Goal: Communication & Community: Answer question/provide support

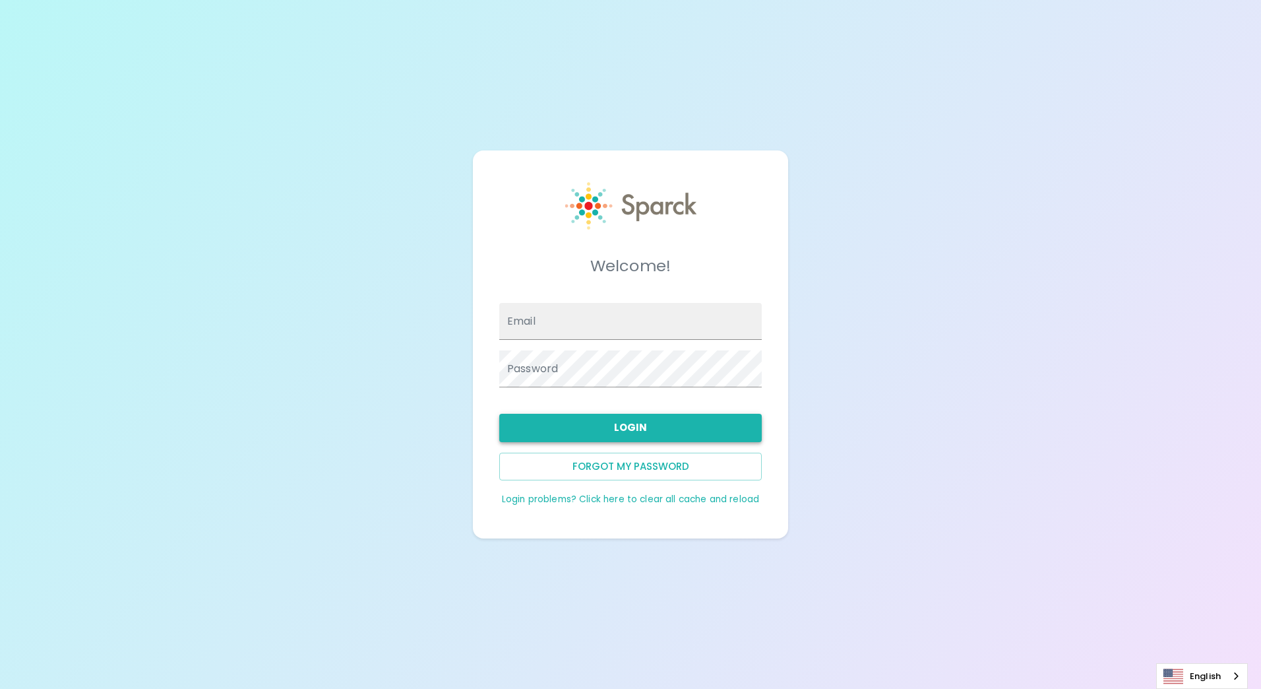
type input "[EMAIL_ADDRESS][DOMAIN_NAME]"
click at [619, 419] on button "Login" at bounding box center [630, 428] width 263 height 28
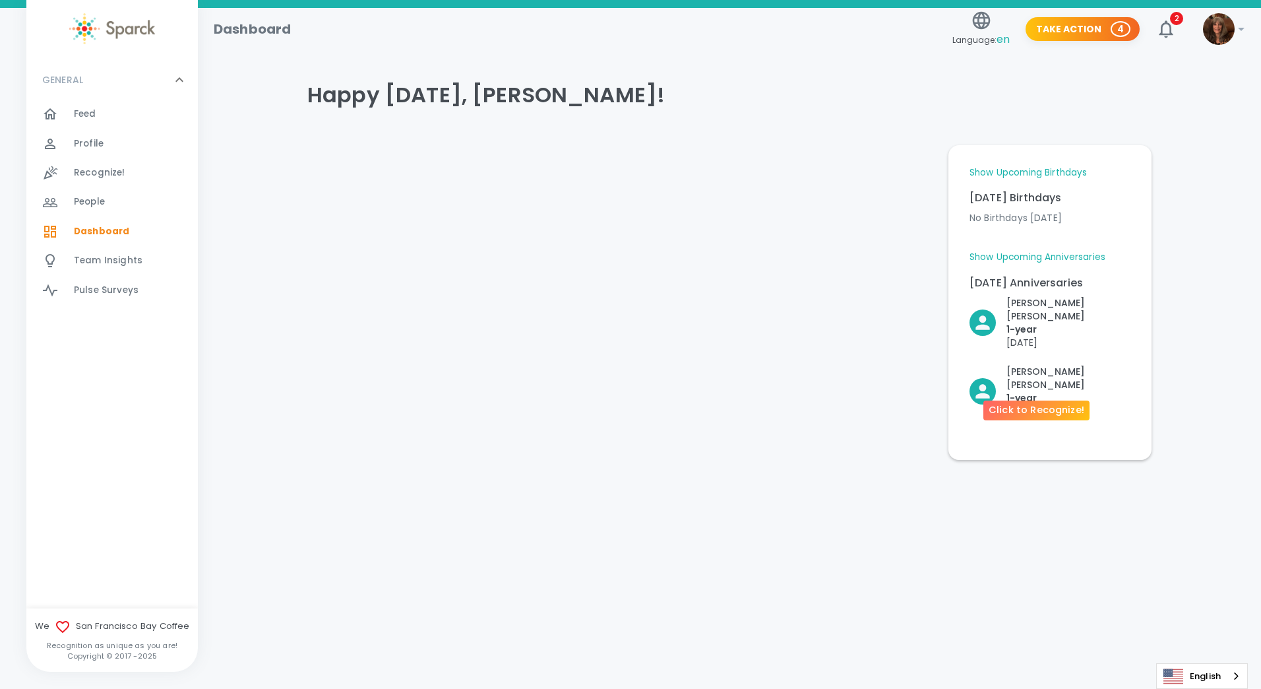
click at [1023, 404] on p "[DATE]" at bounding box center [1069, 410] width 124 height 13
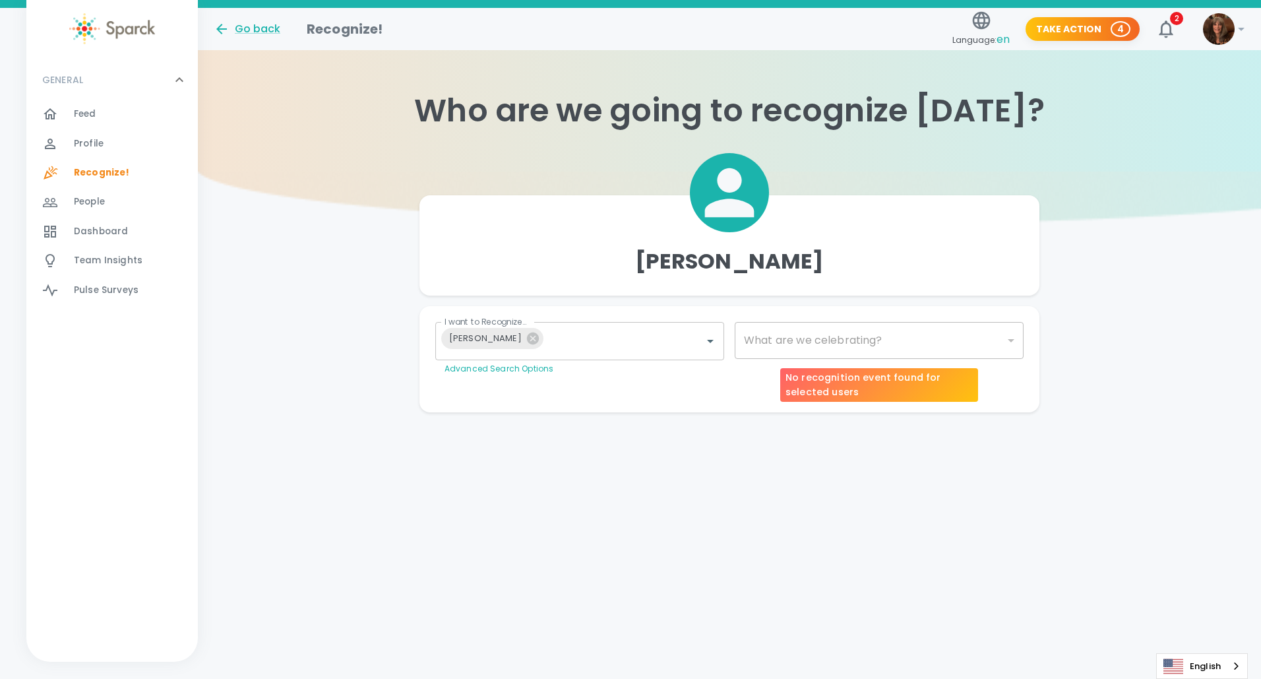
type input "2073"
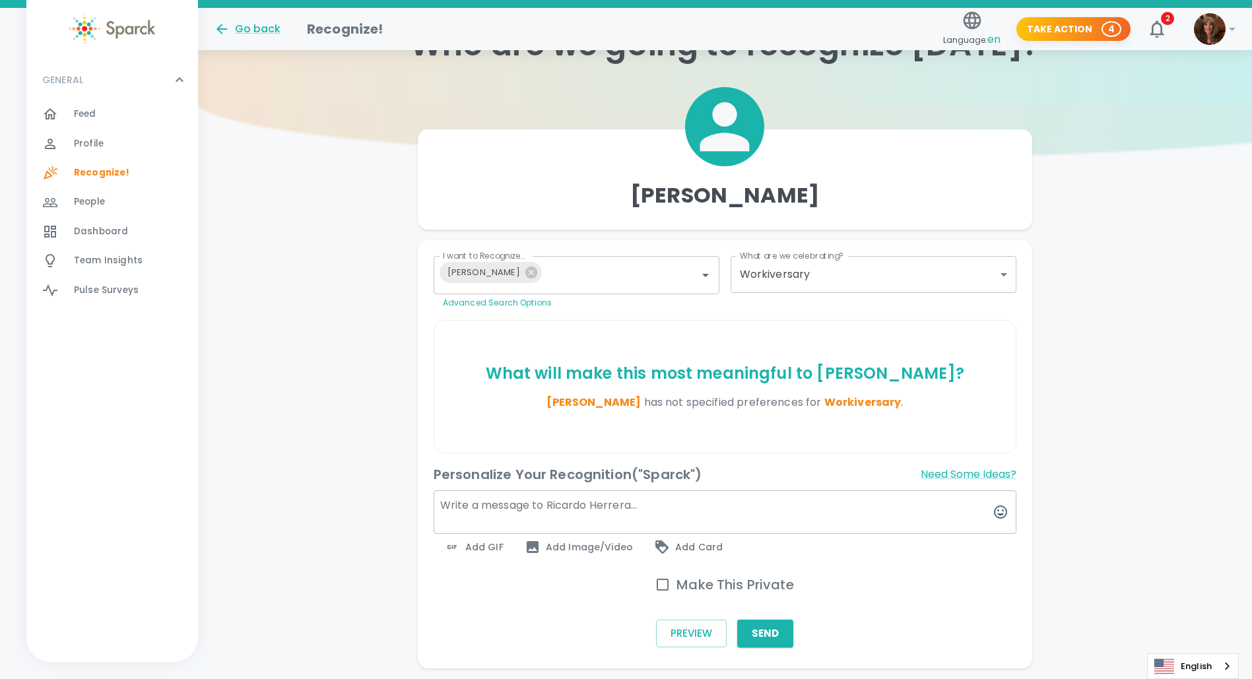
scroll to position [108, 0]
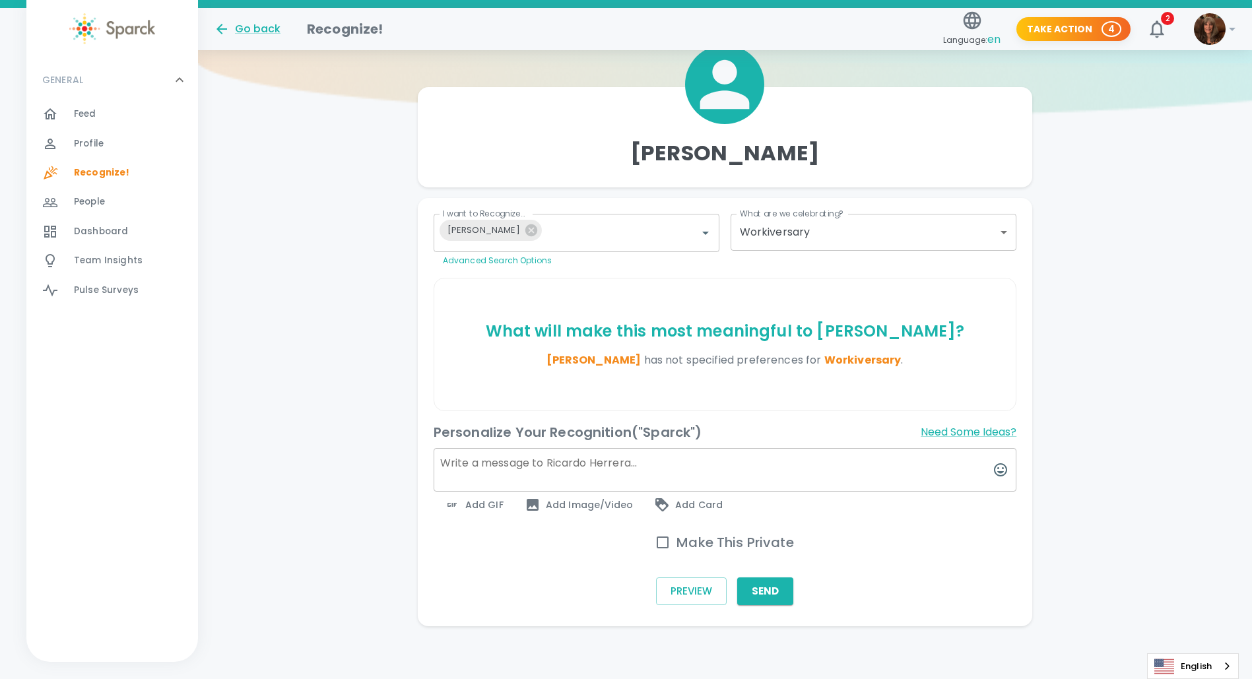
click at [484, 503] on span "Add GIF" at bounding box center [473, 505] width 59 height 16
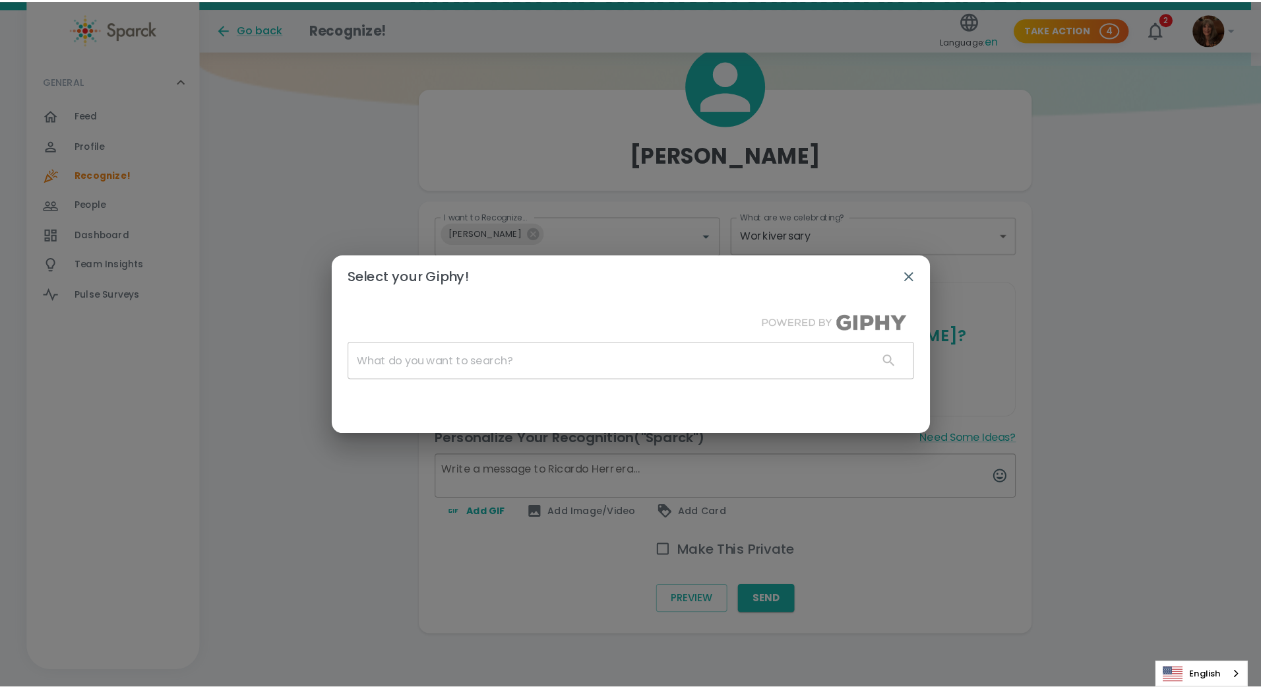
scroll to position [98, 0]
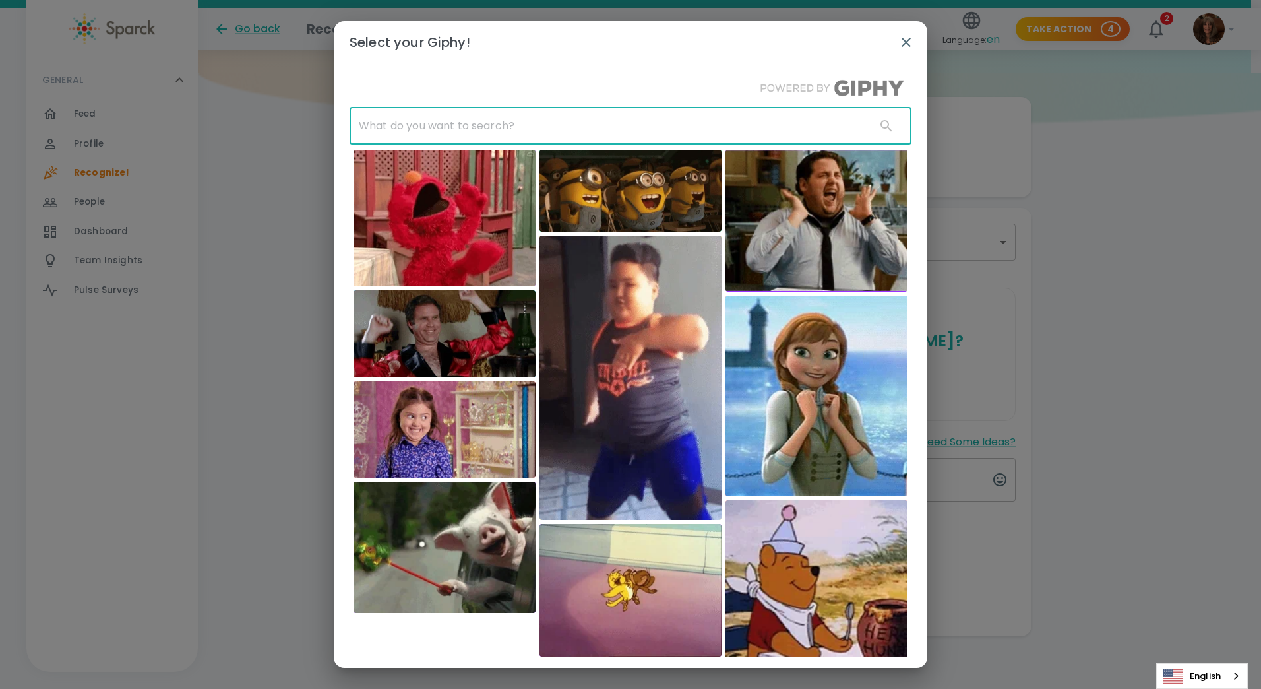
click at [377, 127] on input "text" at bounding box center [608, 126] width 516 height 37
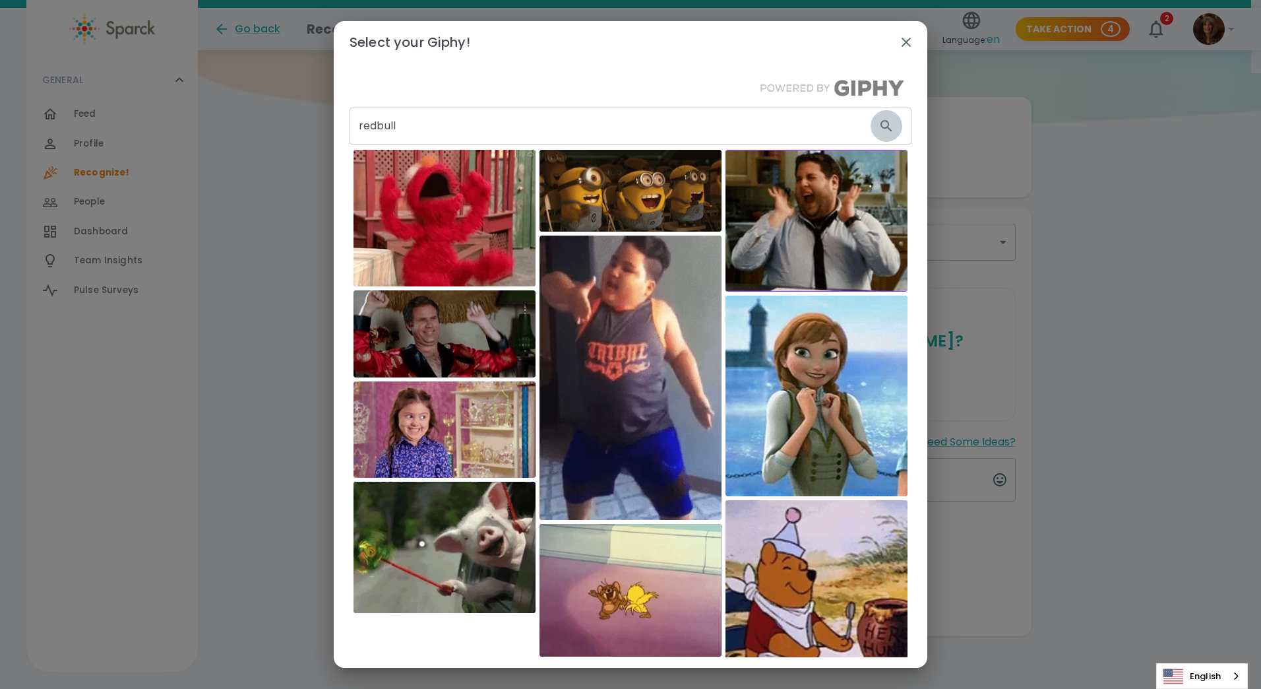
click at [879, 123] on icon "button" at bounding box center [887, 126] width 16 height 16
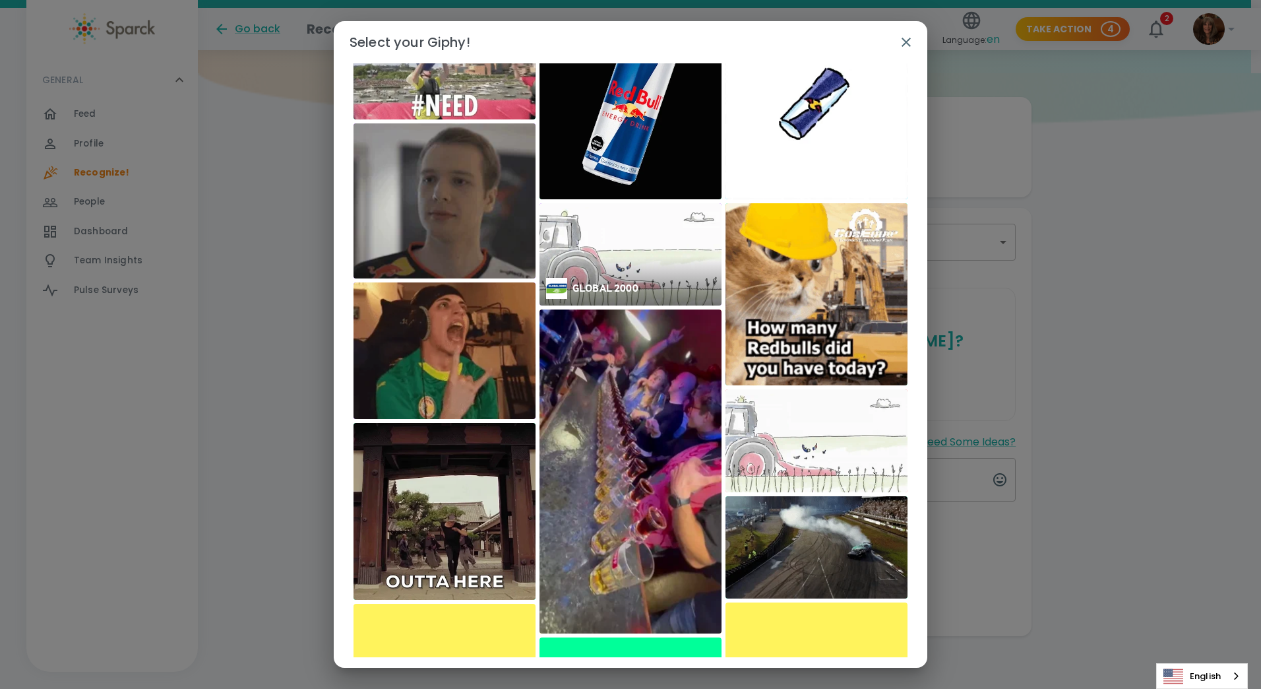
scroll to position [0, 0]
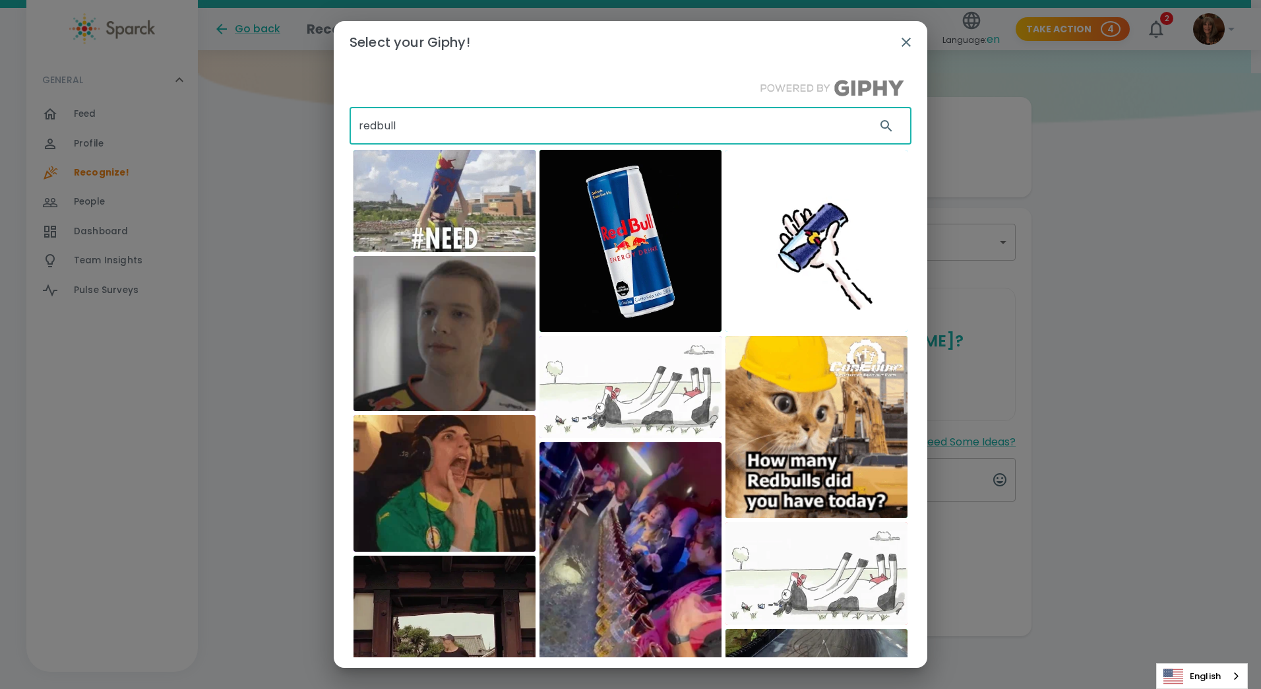
drag, startPoint x: 409, startPoint y: 123, endPoint x: 352, endPoint y: 124, distance: 56.7
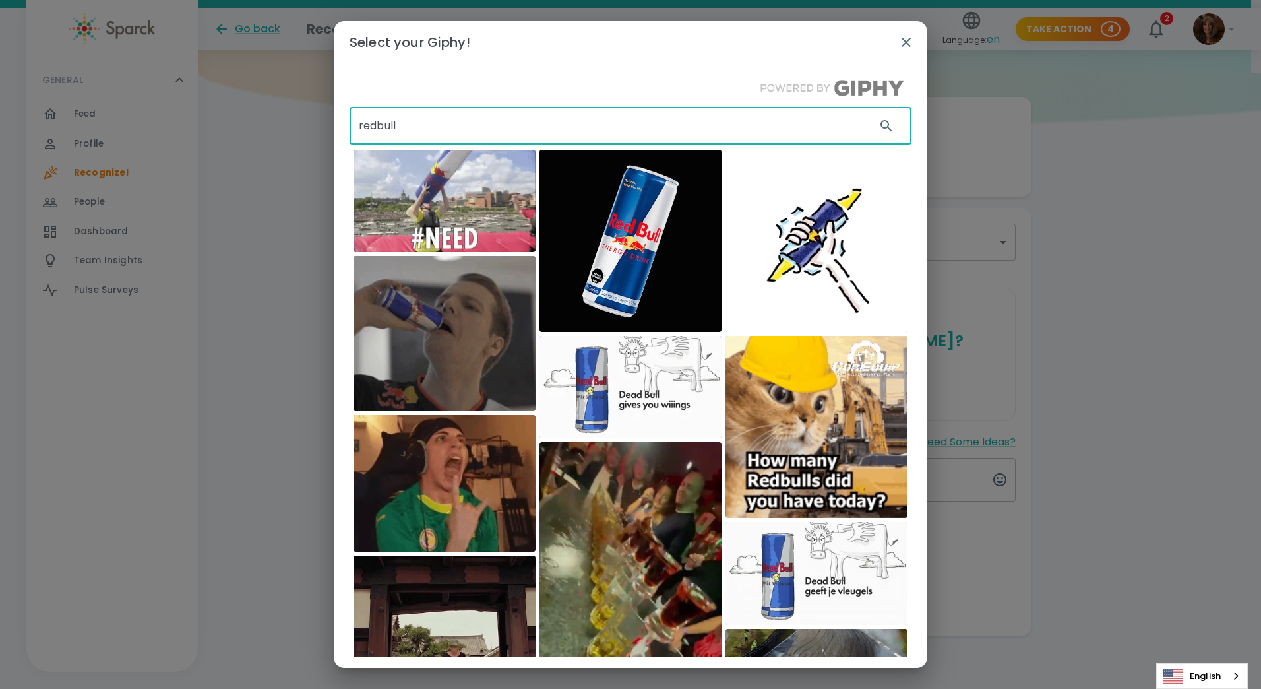
click at [352, 124] on input "redbull" at bounding box center [608, 126] width 516 height 37
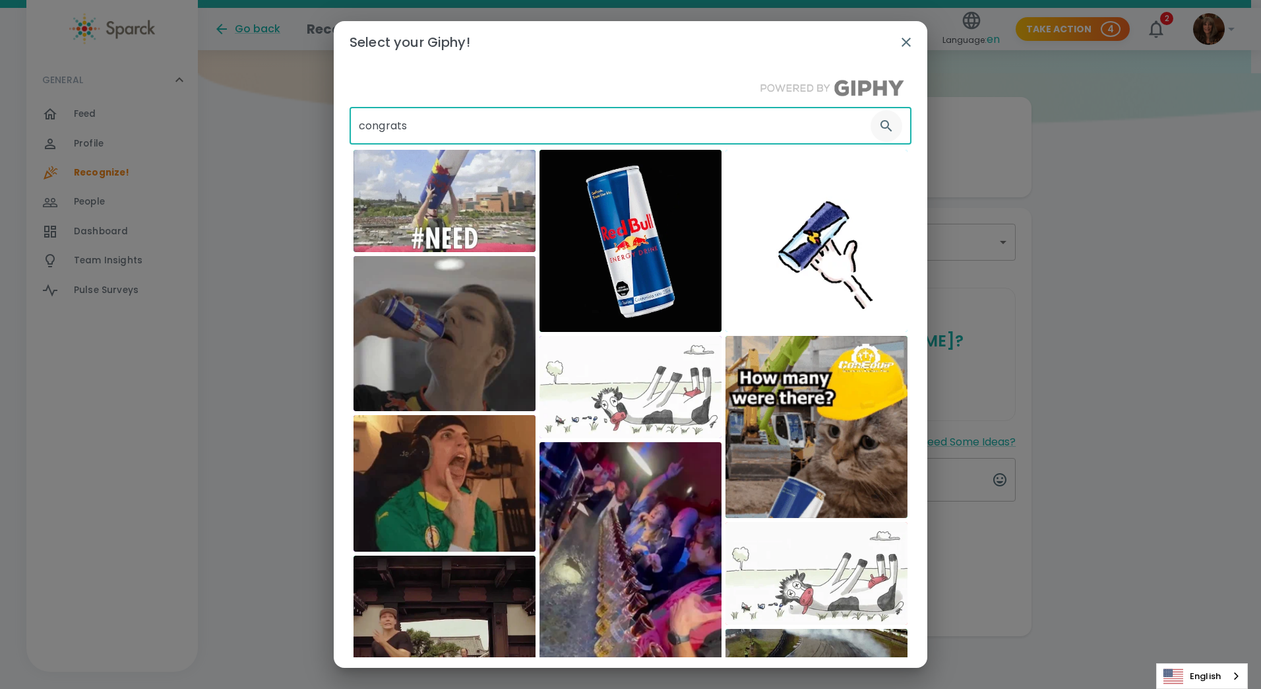
click at [879, 118] on icon "button" at bounding box center [887, 126] width 16 height 16
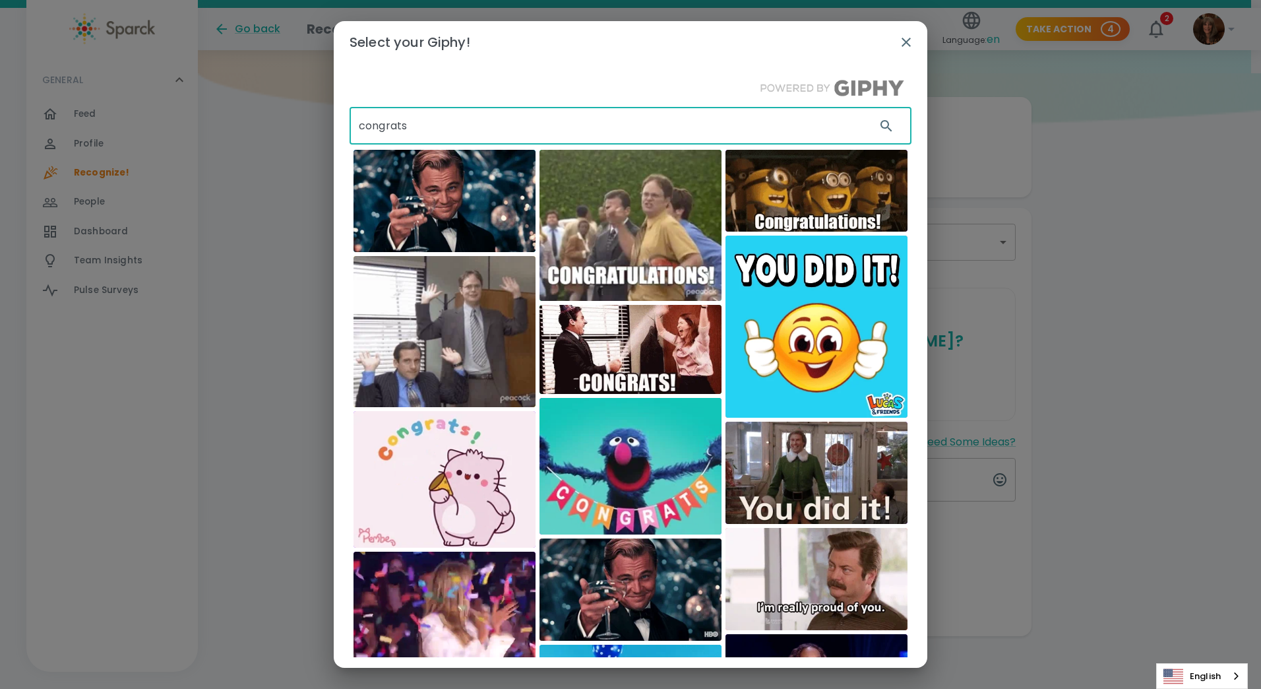
drag, startPoint x: 422, startPoint y: 123, endPoint x: 360, endPoint y: 121, distance: 62.0
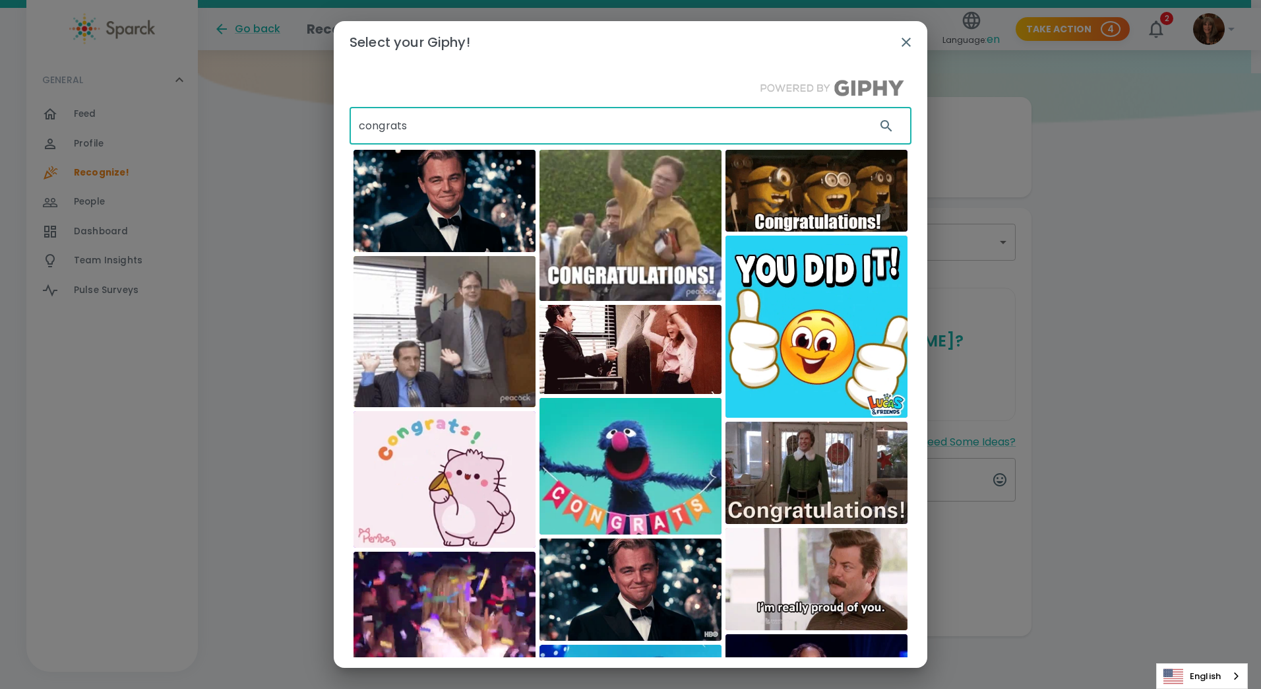
click at [361, 121] on input "congrats" at bounding box center [608, 126] width 516 height 37
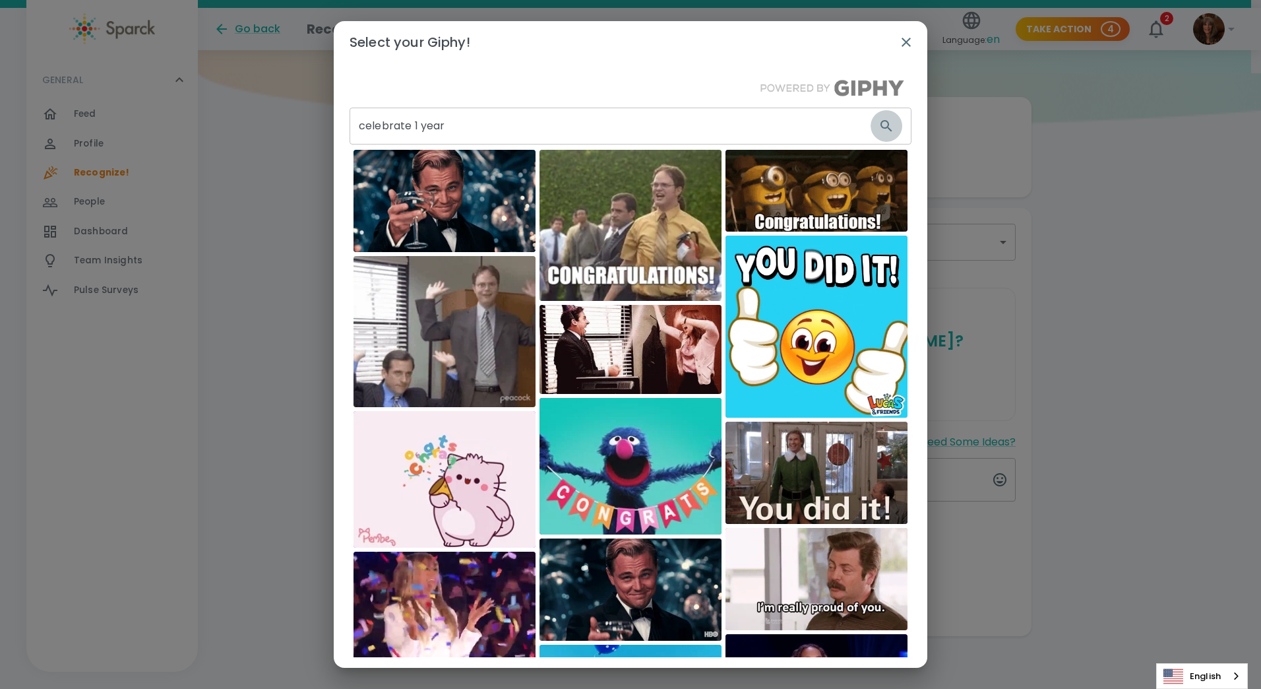
click at [879, 119] on icon "button" at bounding box center [887, 126] width 16 height 16
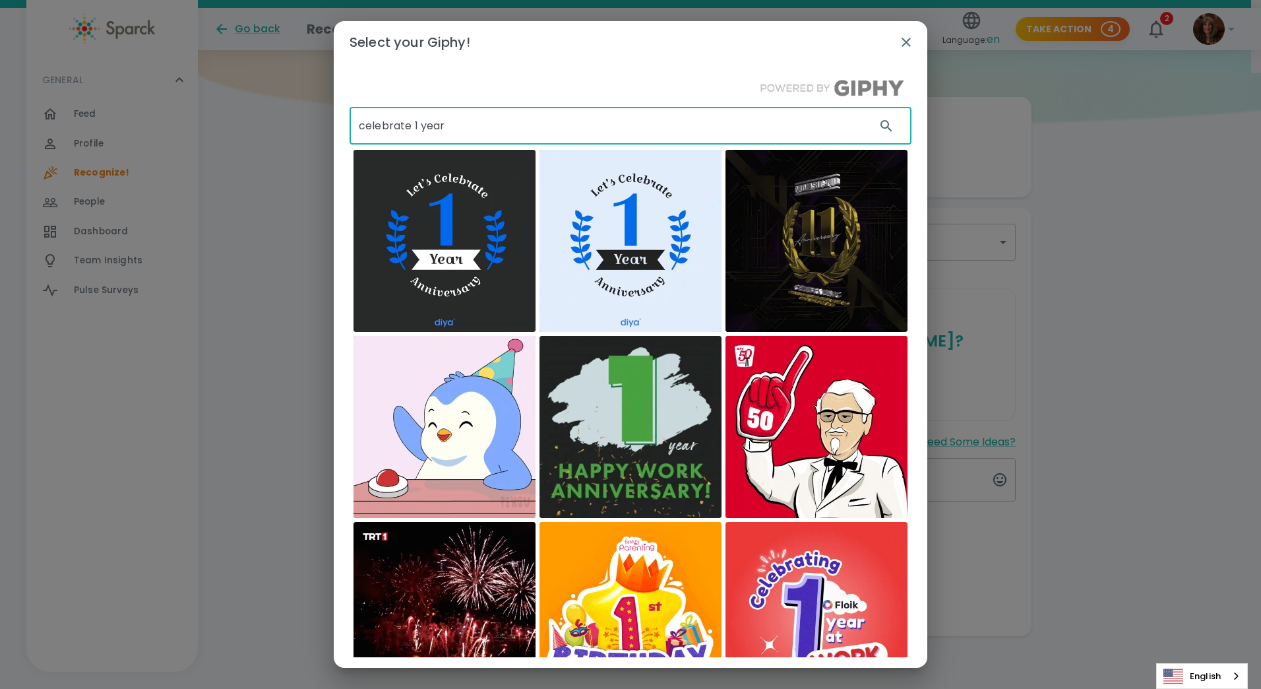
drag, startPoint x: 448, startPoint y: 126, endPoint x: 358, endPoint y: 126, distance: 90.4
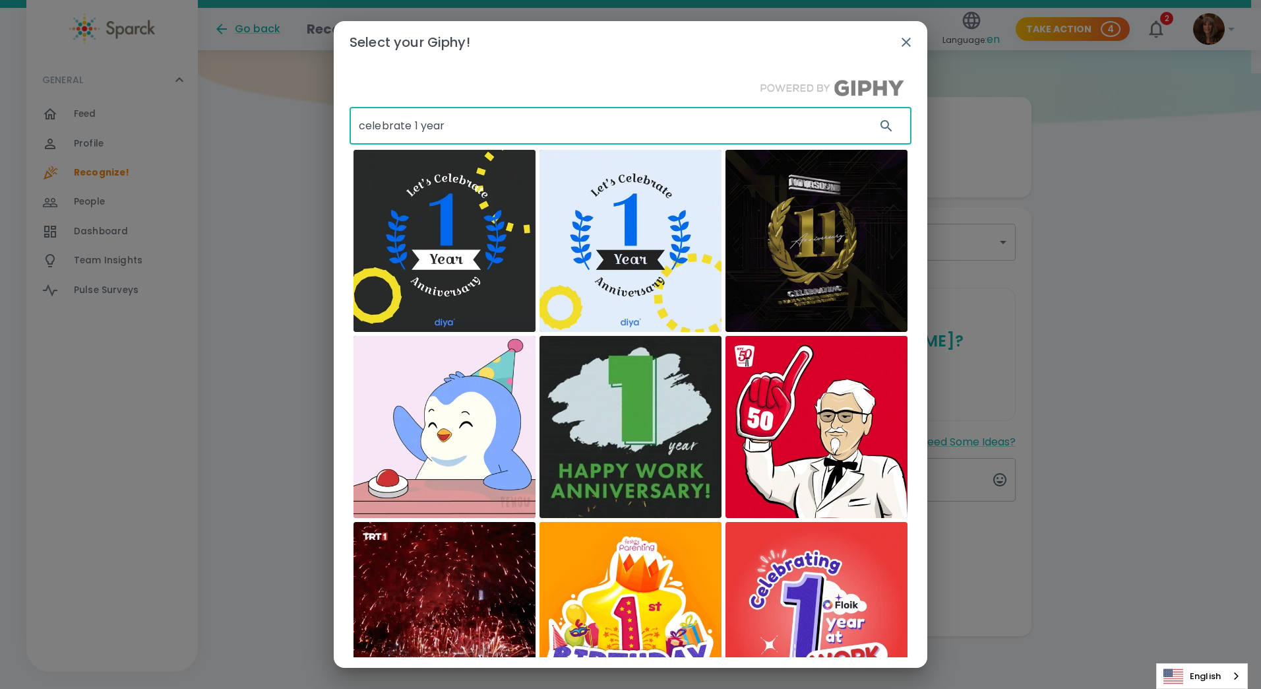
click at [358, 126] on input "celebrate 1 year" at bounding box center [608, 126] width 516 height 37
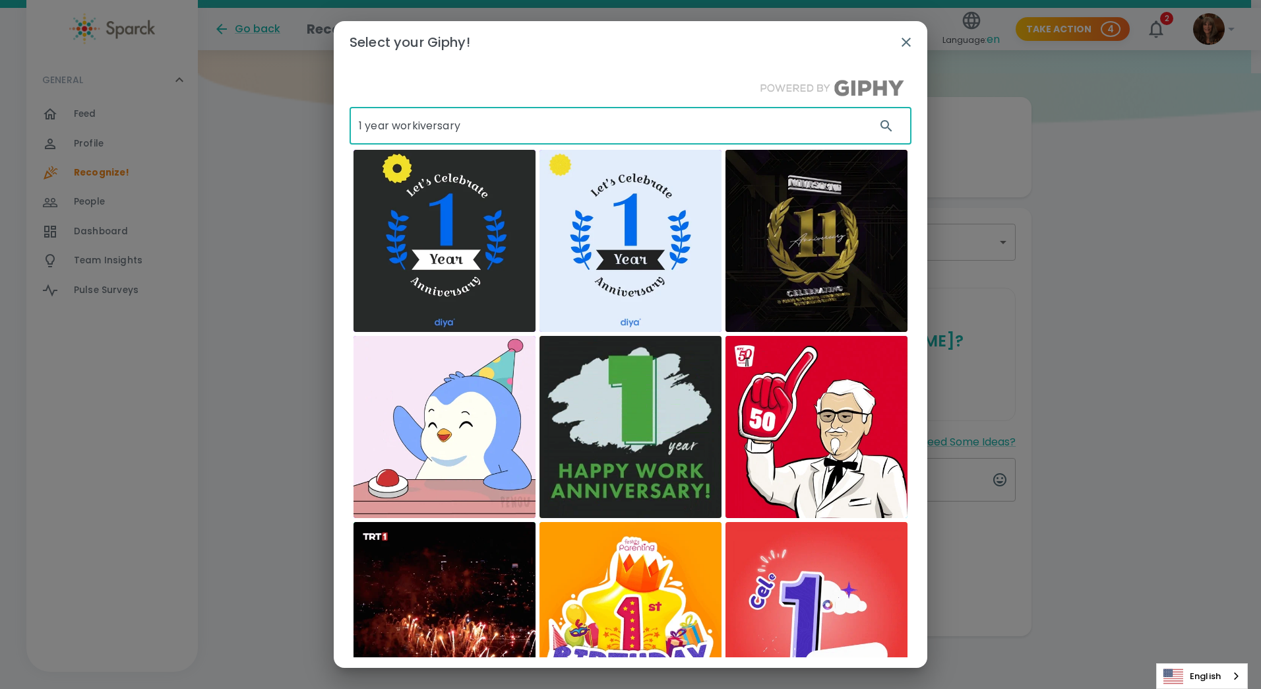
click at [879, 121] on icon "button" at bounding box center [887, 126] width 16 height 16
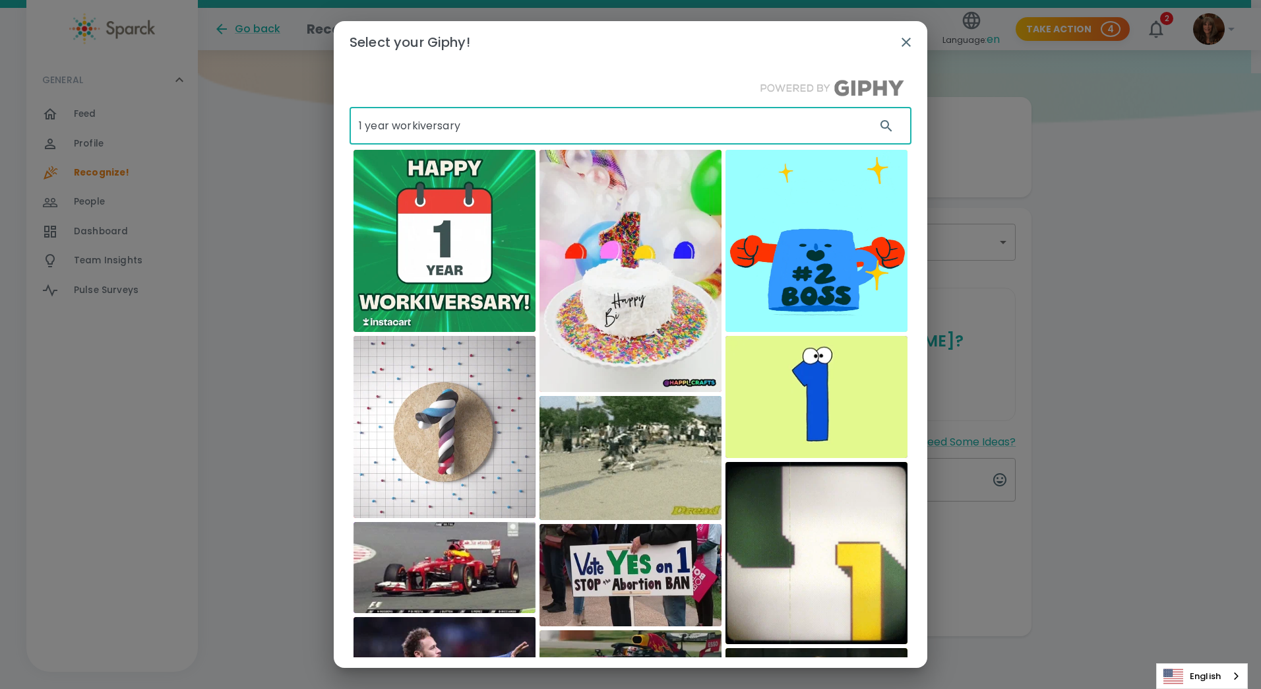
drag, startPoint x: 474, startPoint y: 129, endPoint x: 352, endPoint y: 130, distance: 122.1
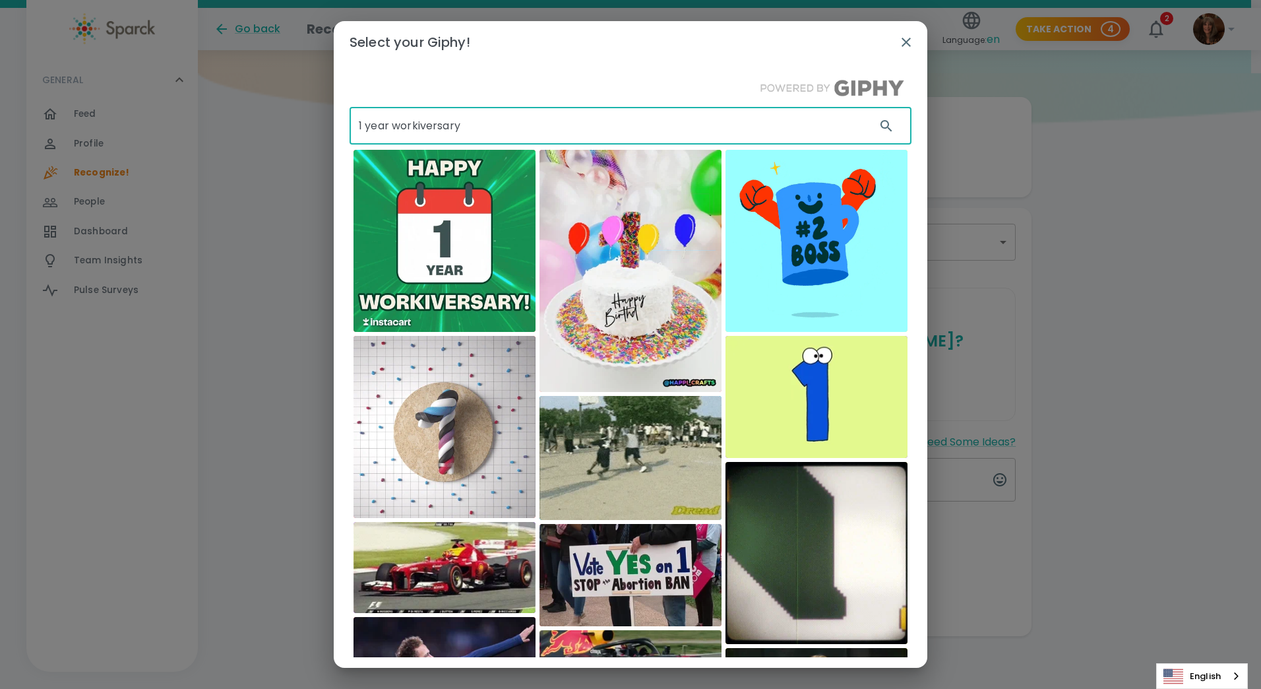
click at [352, 130] on input "1 year workiversary" at bounding box center [608, 126] width 516 height 37
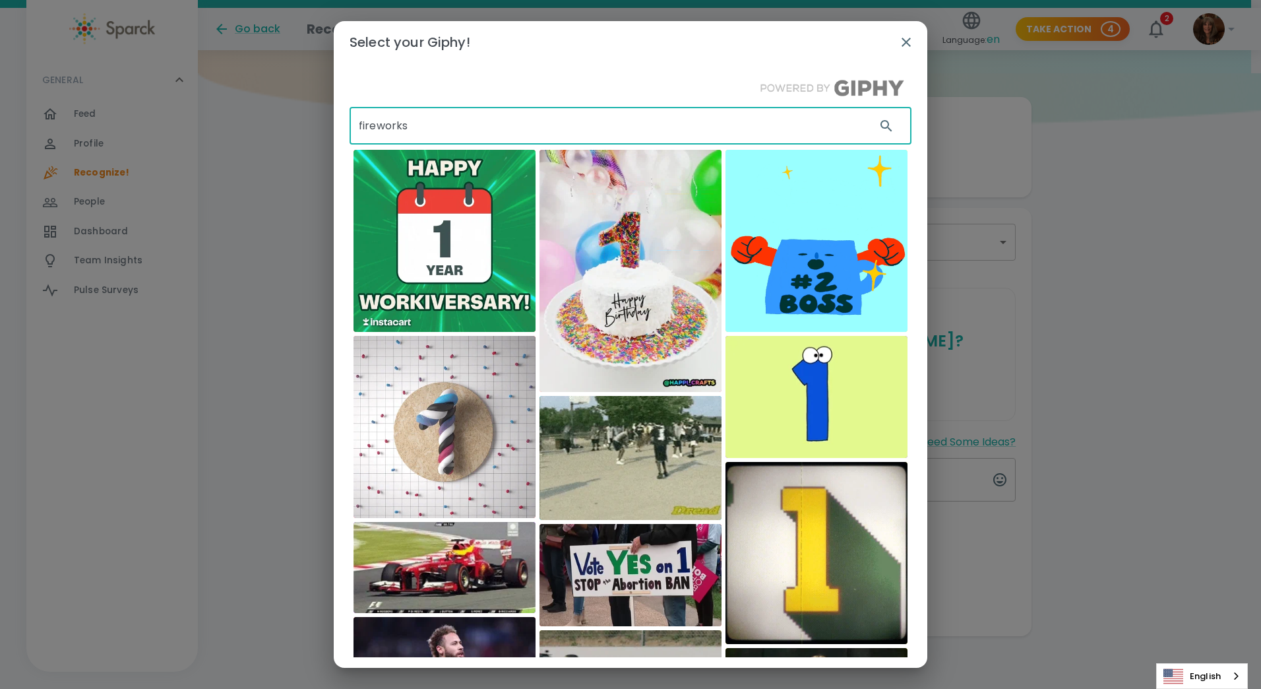
type input "fireworks"
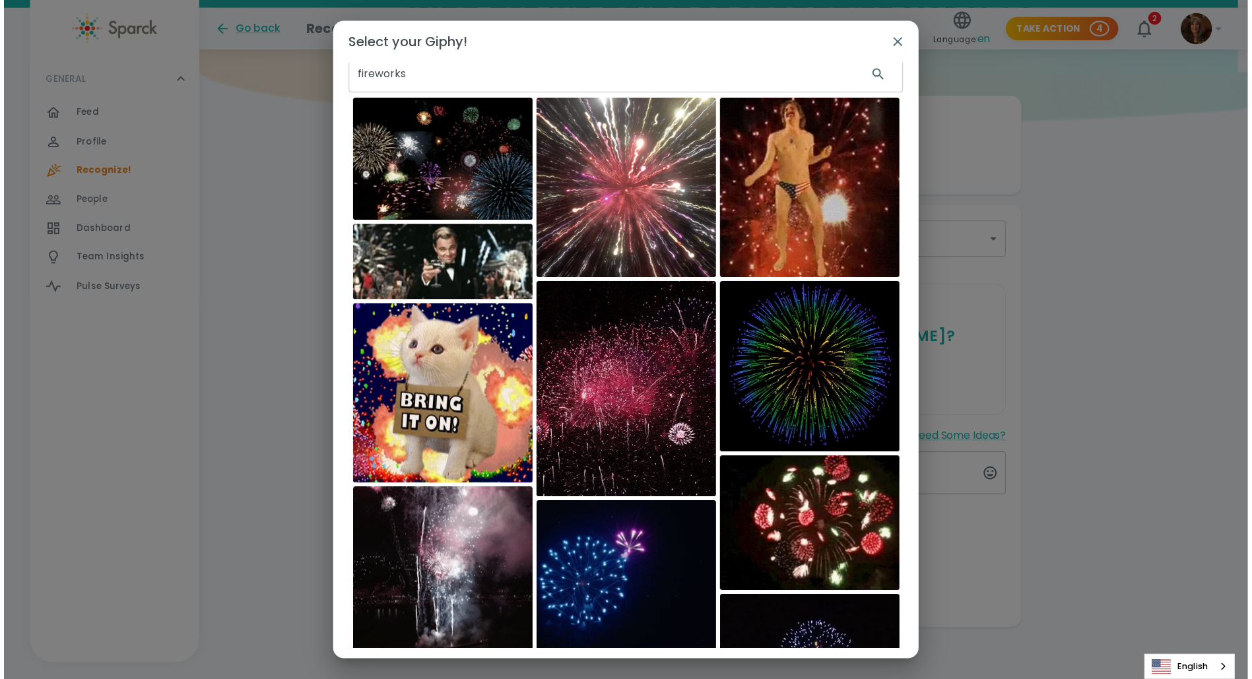
scroll to position [20, 0]
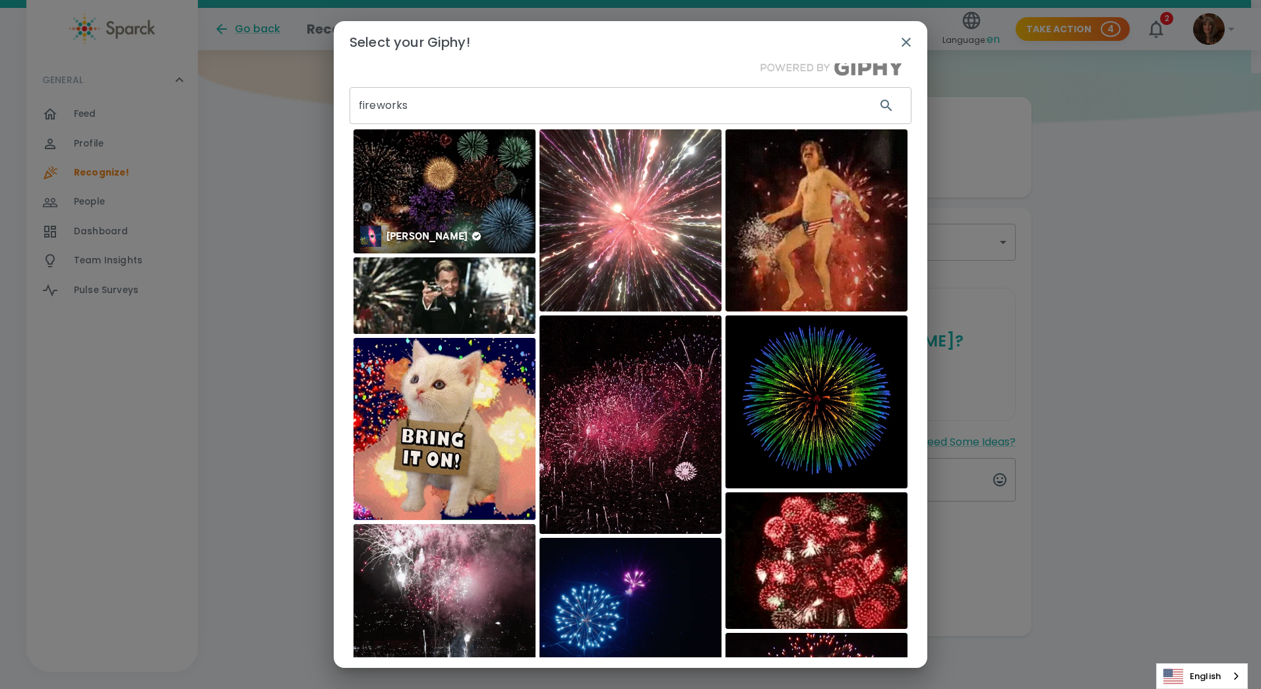
click at [450, 206] on img at bounding box center [445, 191] width 182 height 124
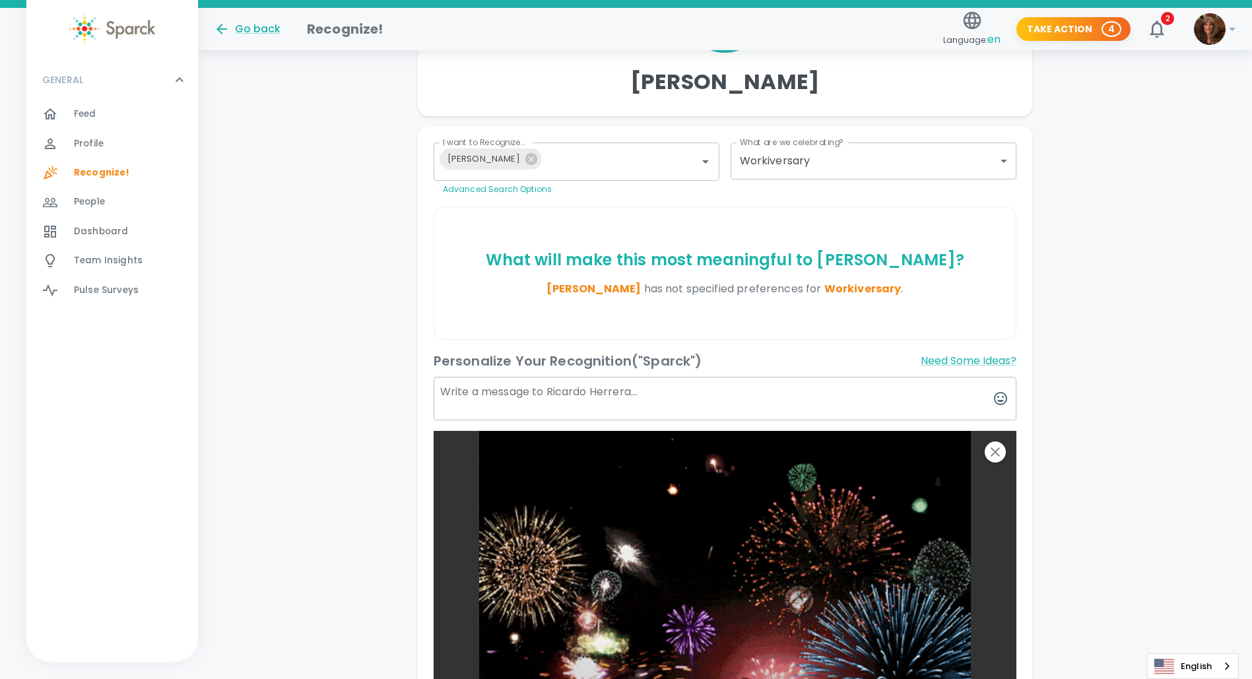
scroll to position [0, 0]
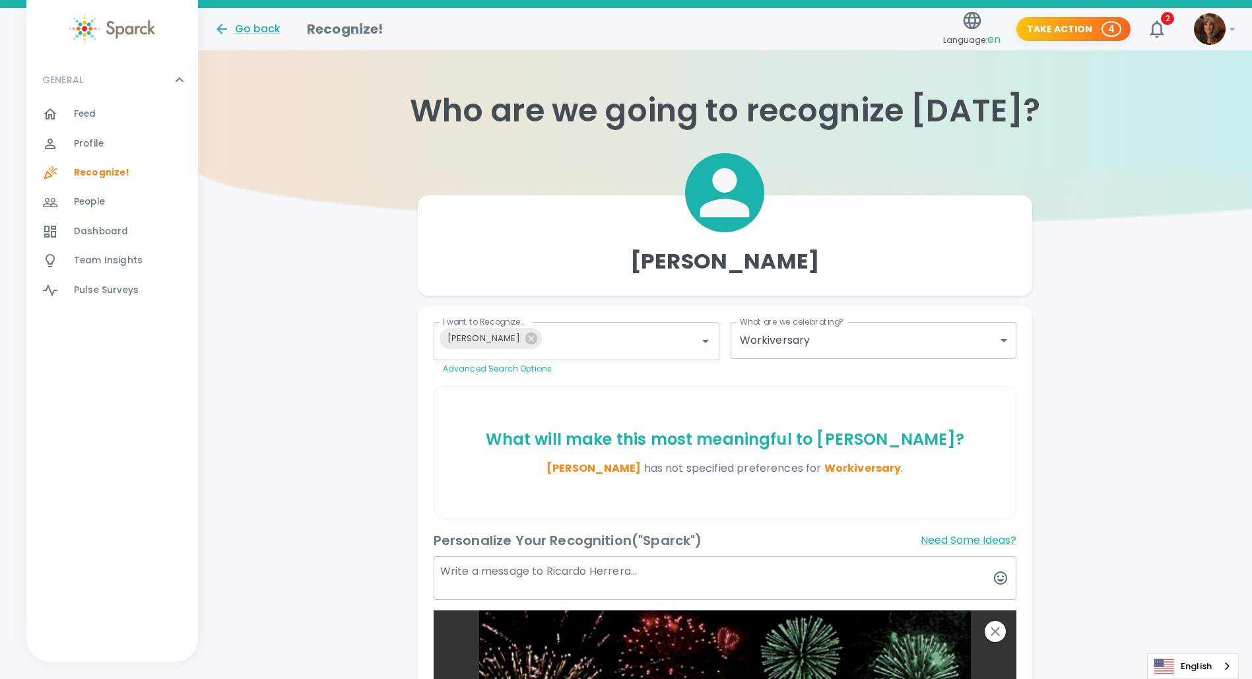
click at [463, 576] on textarea at bounding box center [724, 578] width 583 height 44
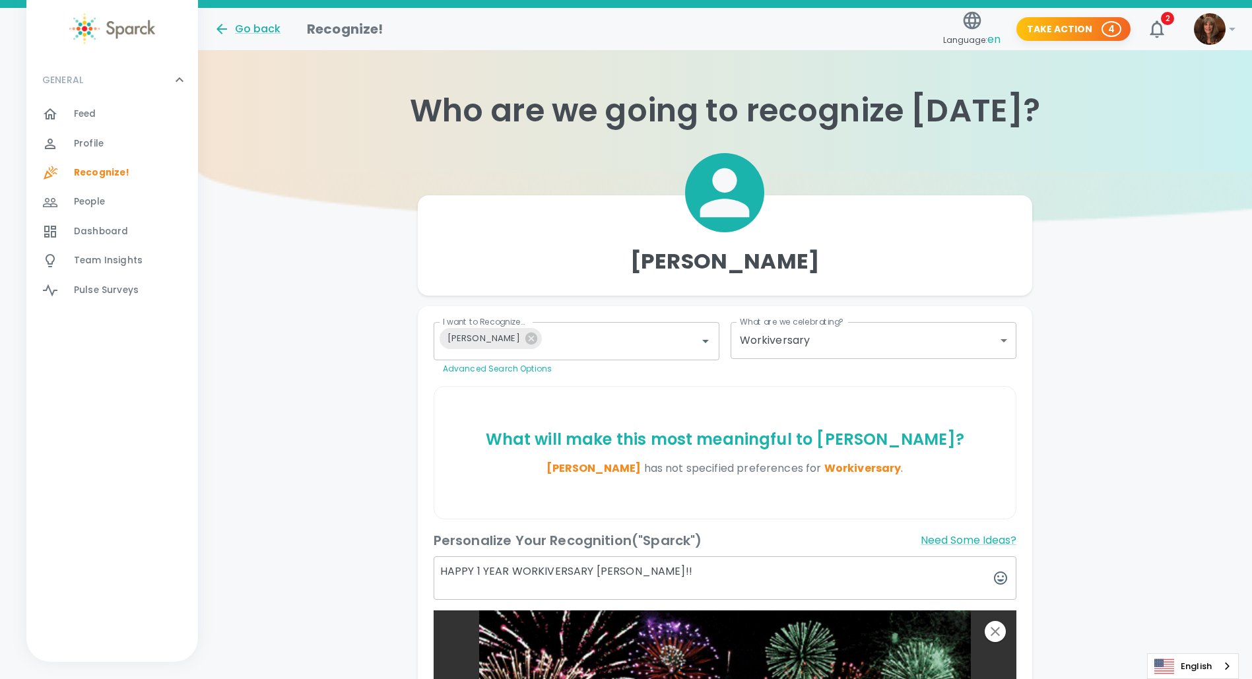
type textarea "HAPPY 1 YEAR WORKIVERSARY [PERSON_NAME]!!"
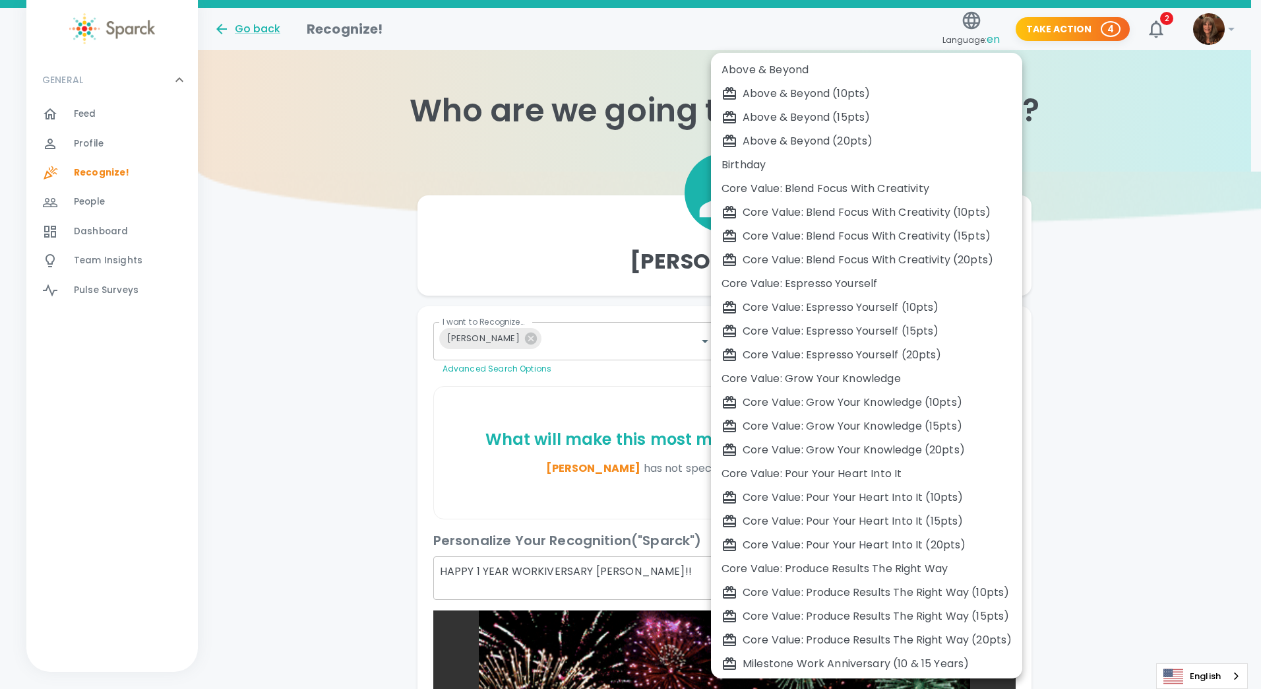
click at [999, 331] on body "Skip Navigation Go back Recognize! Language: en Take Action 4 2 ! GENERAL 0 Fee…" at bounding box center [630, 563] width 1261 height 1126
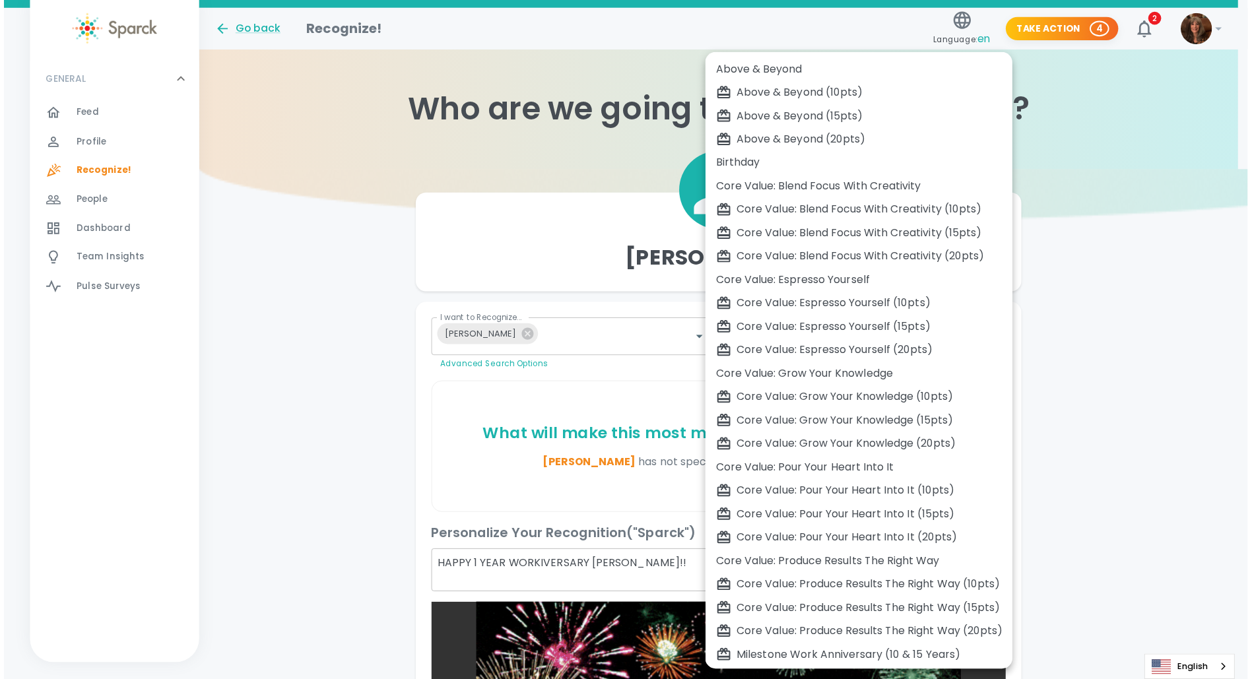
scroll to position [145, 0]
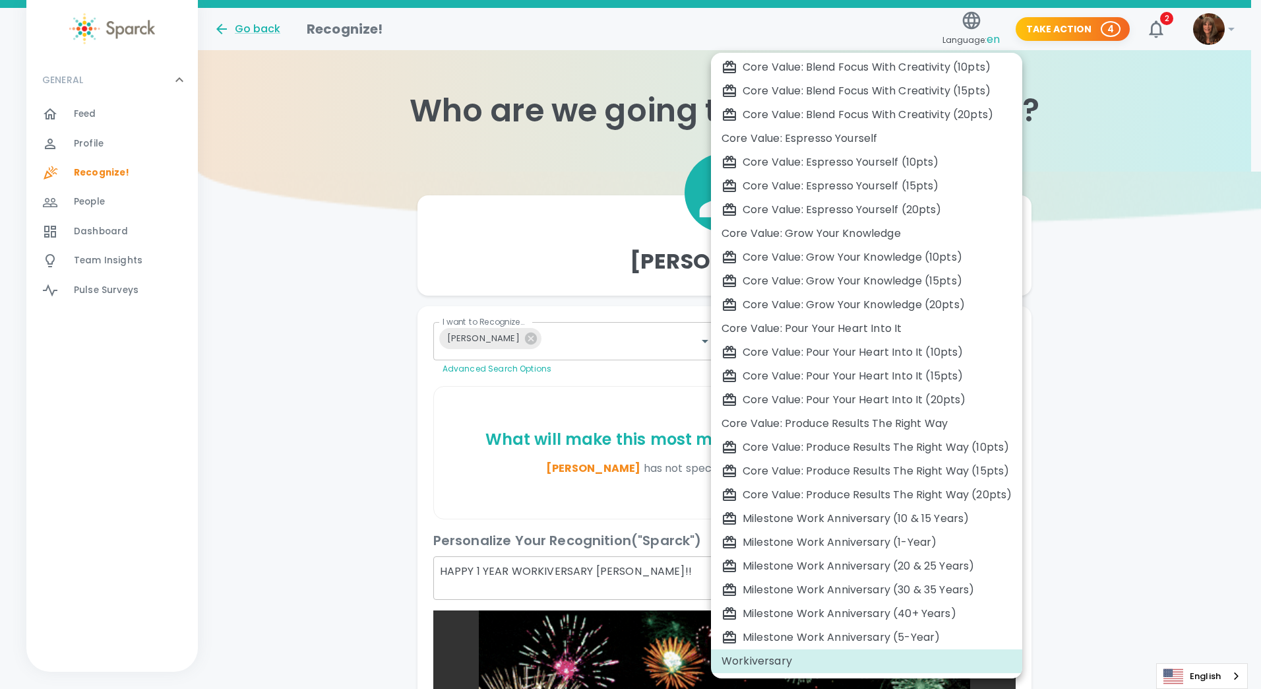
click at [767, 540] on div "Milestone Work Anniversary (1-Year)" at bounding box center [867, 542] width 290 height 16
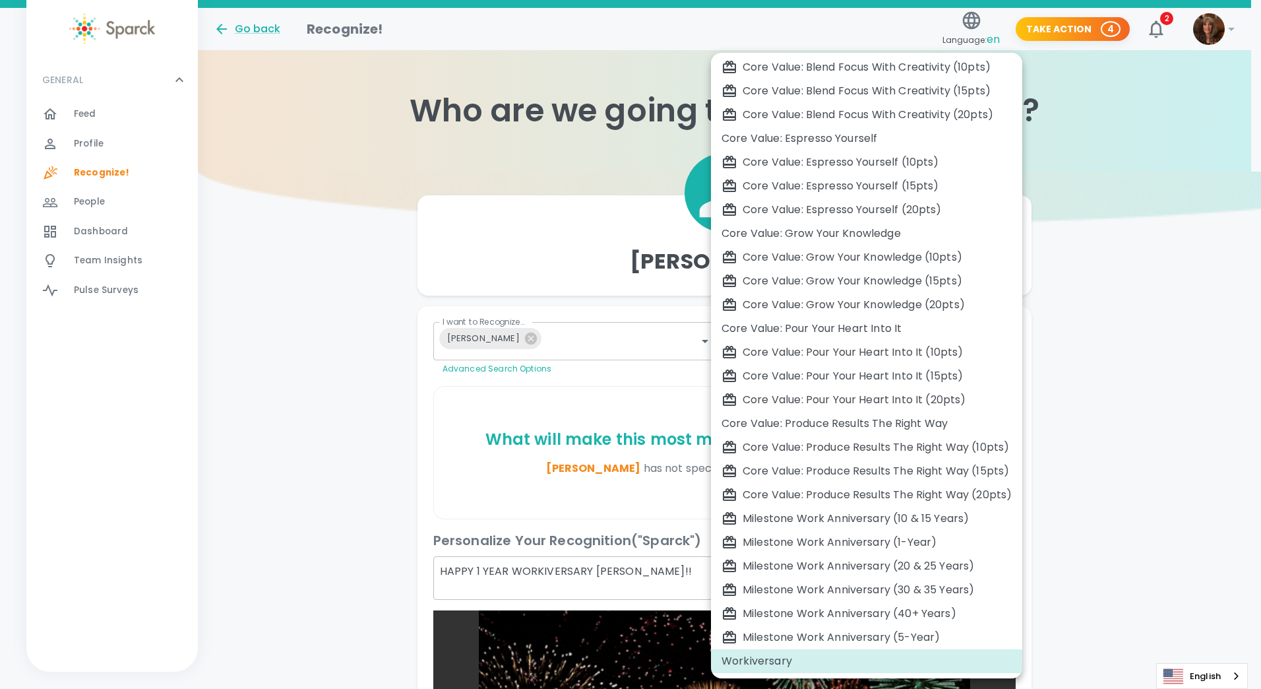
type input "2104"
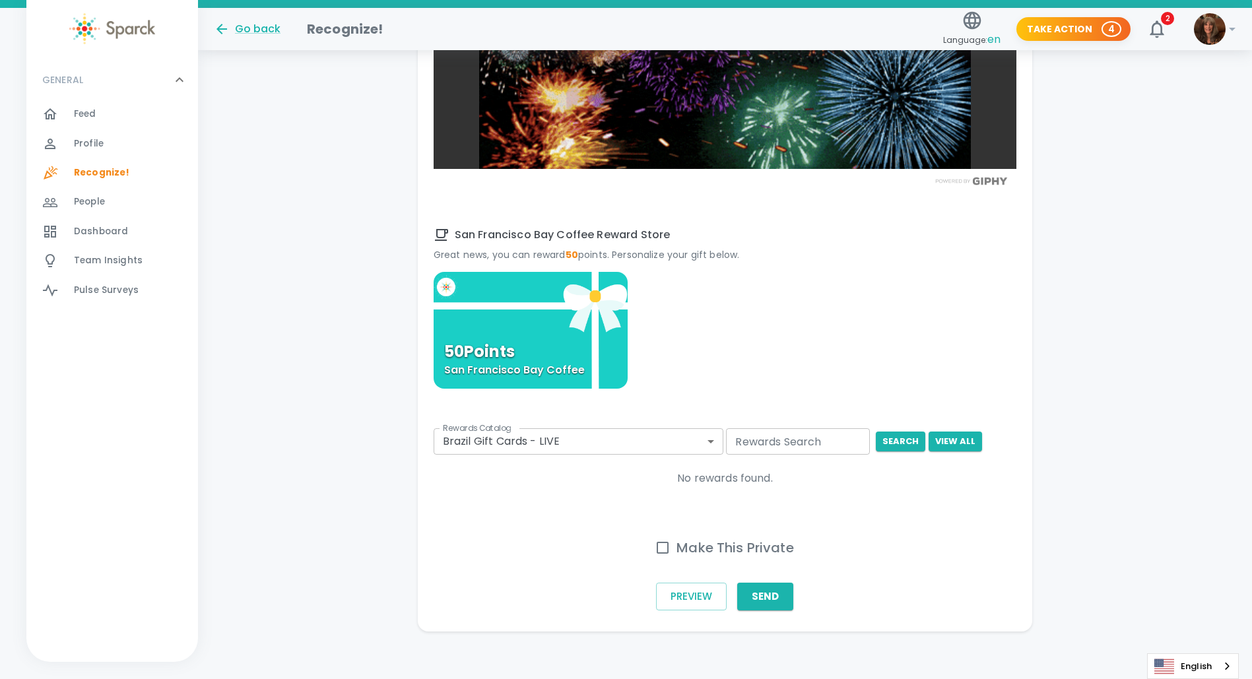
scroll to position [775, 0]
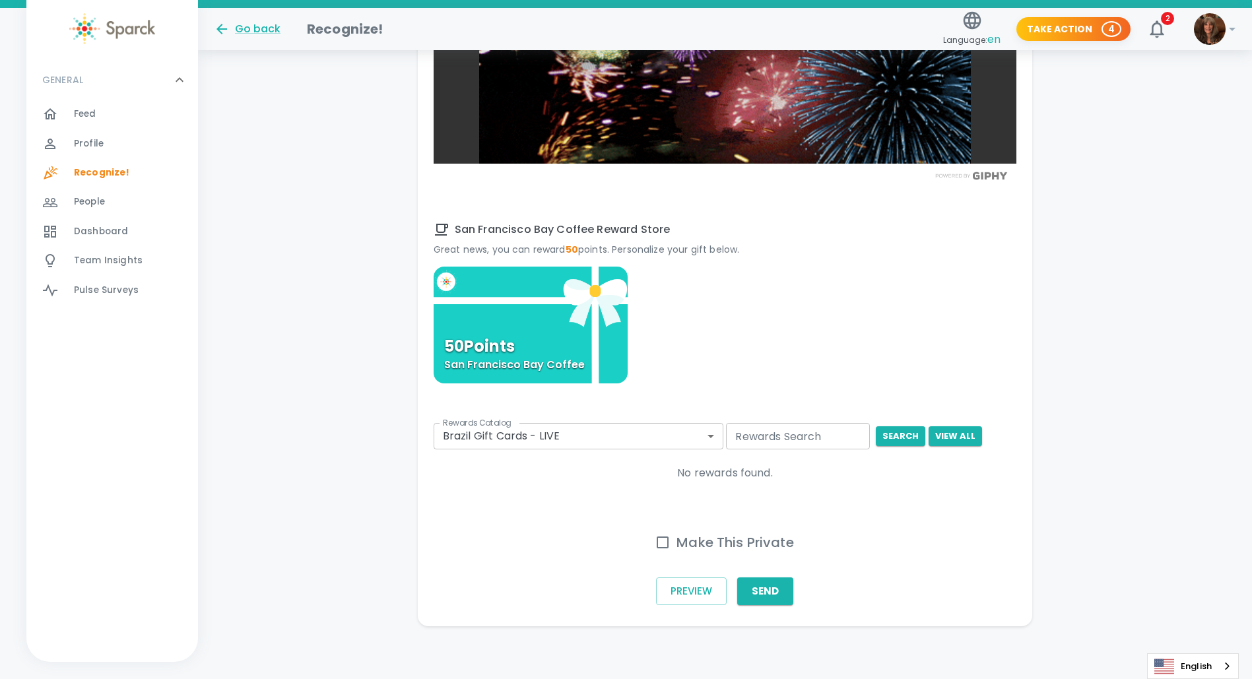
scroll to position [765, 0]
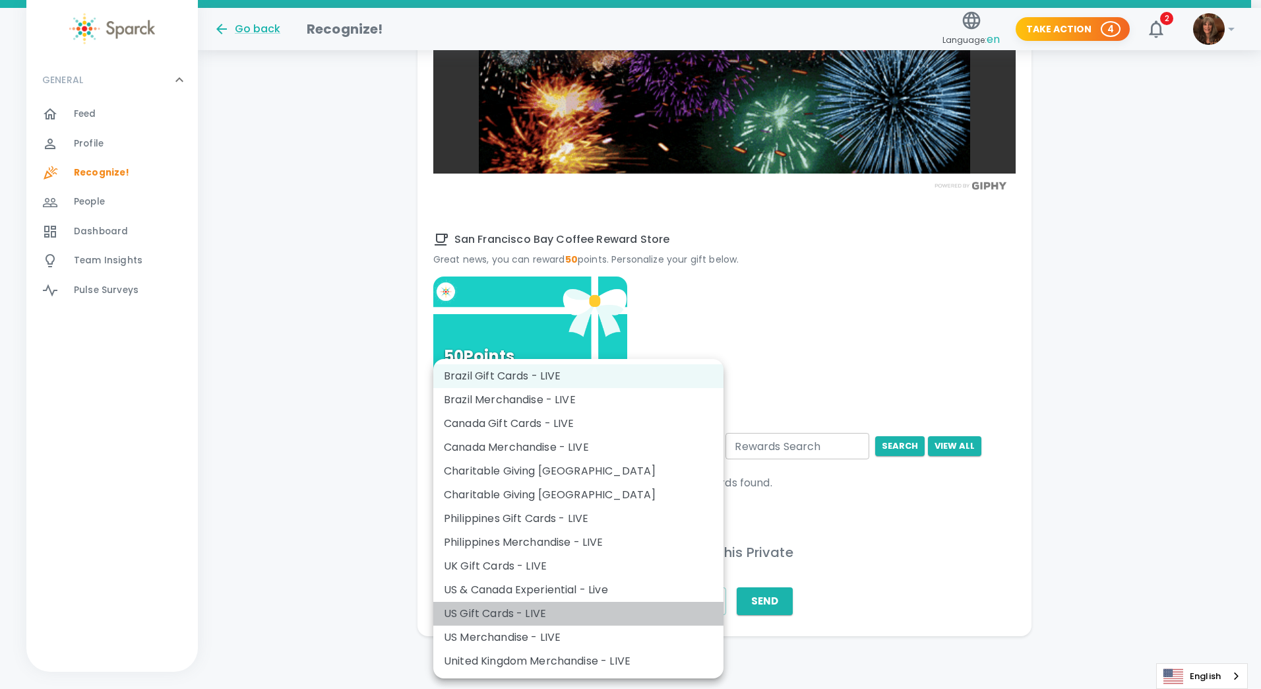
click at [494, 606] on li "US Gift Cards - LIVE" at bounding box center [578, 614] width 290 height 24
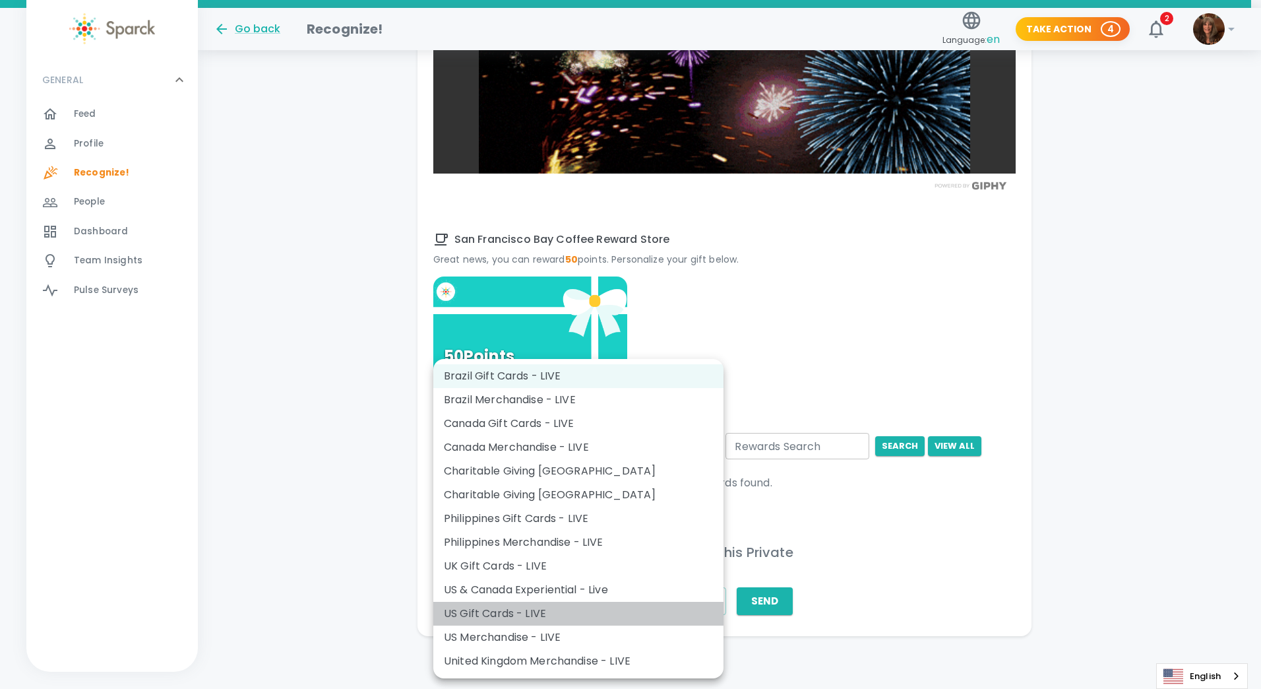
type input "877"
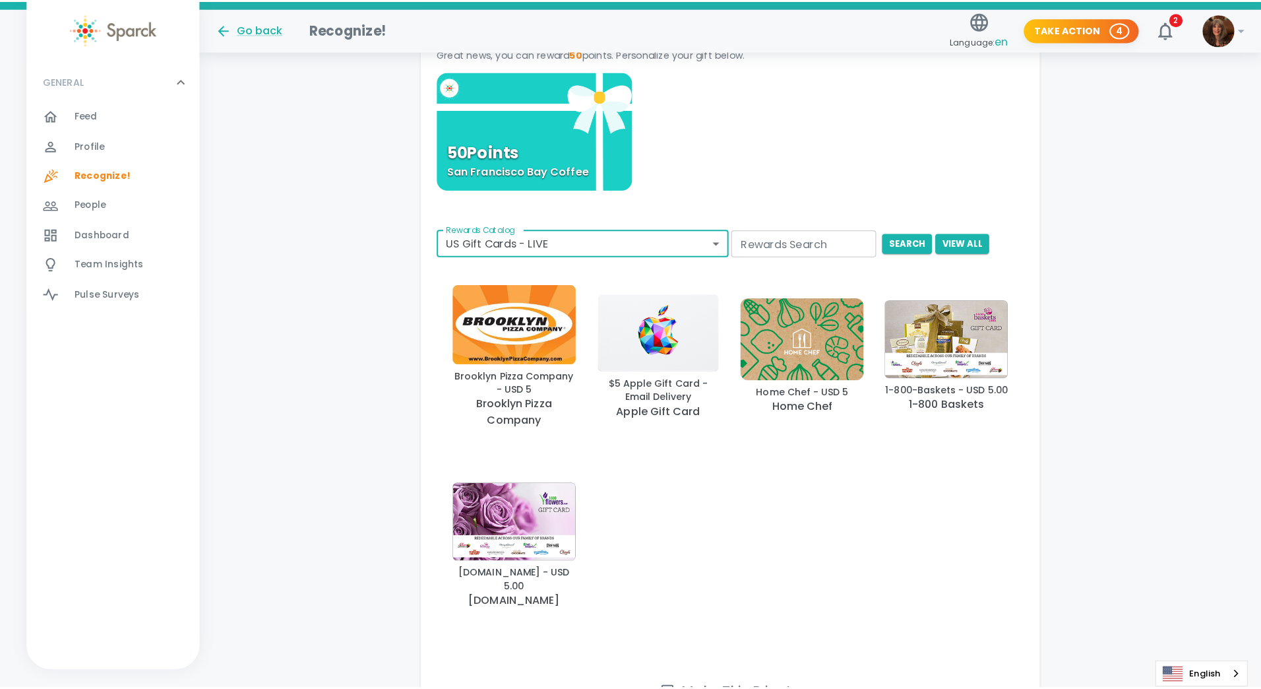
scroll to position [897, 0]
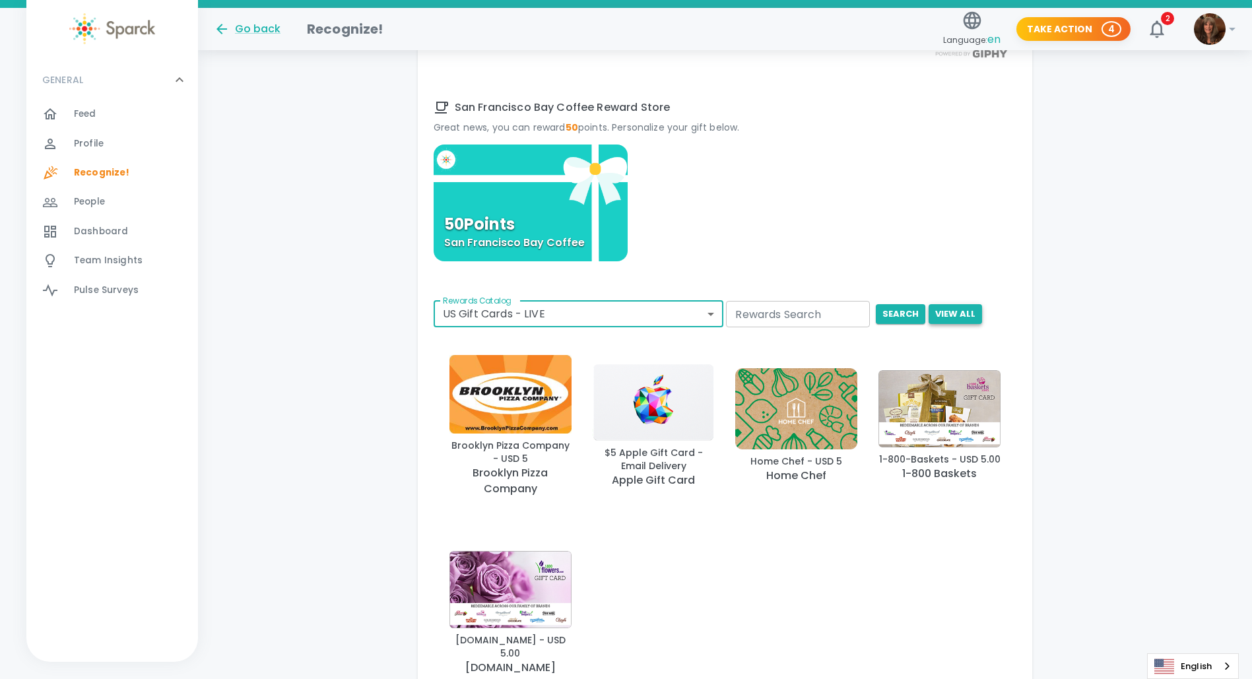
click at [953, 307] on button "View All" at bounding box center [954, 314] width 53 height 20
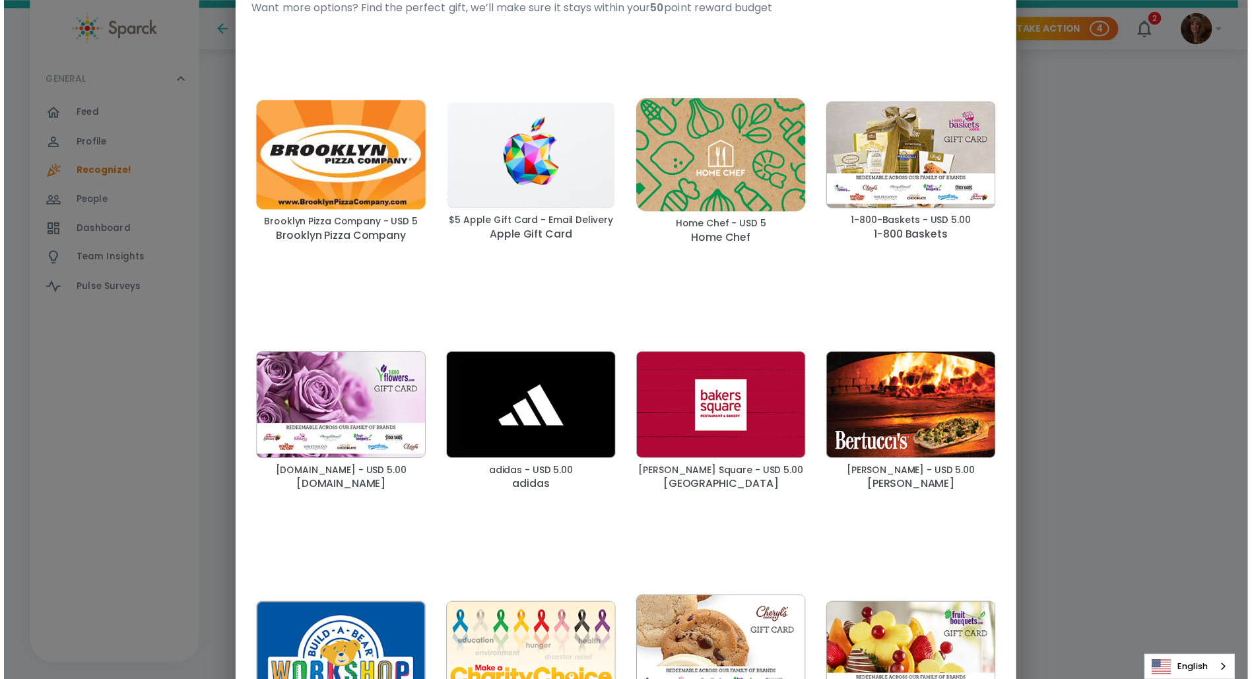
scroll to position [0, 0]
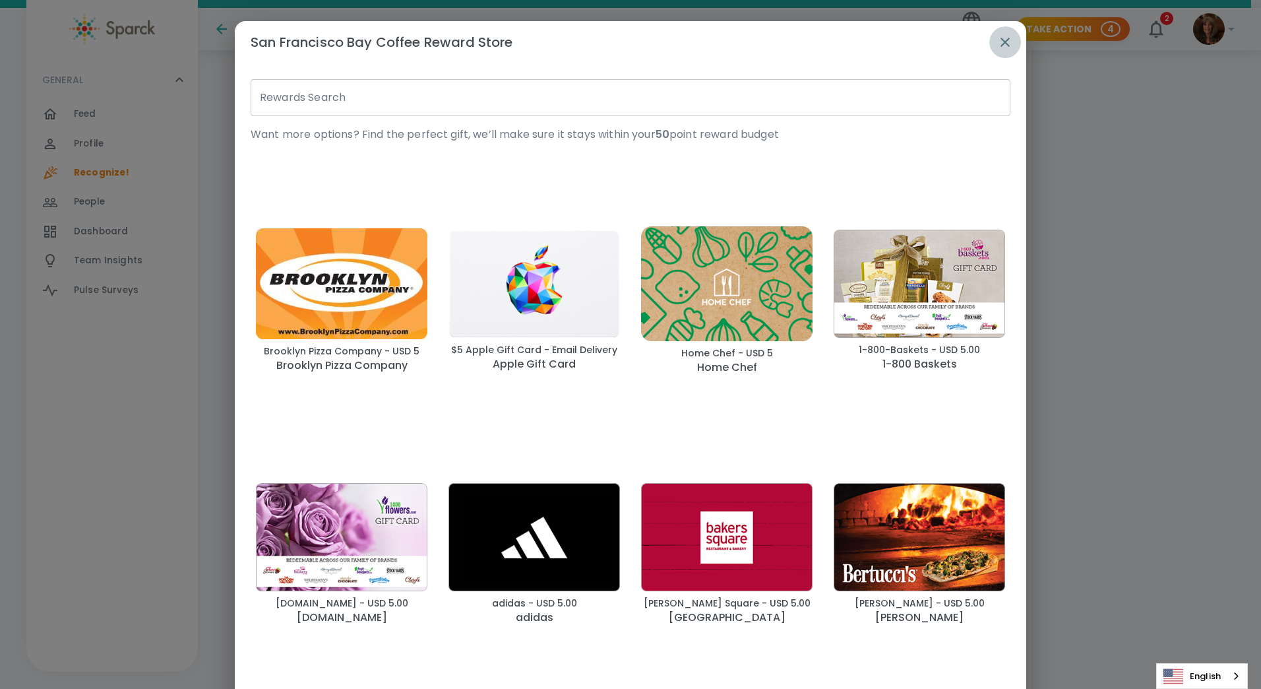
click at [1001, 43] on icon "button" at bounding box center [1005, 42] width 9 height 9
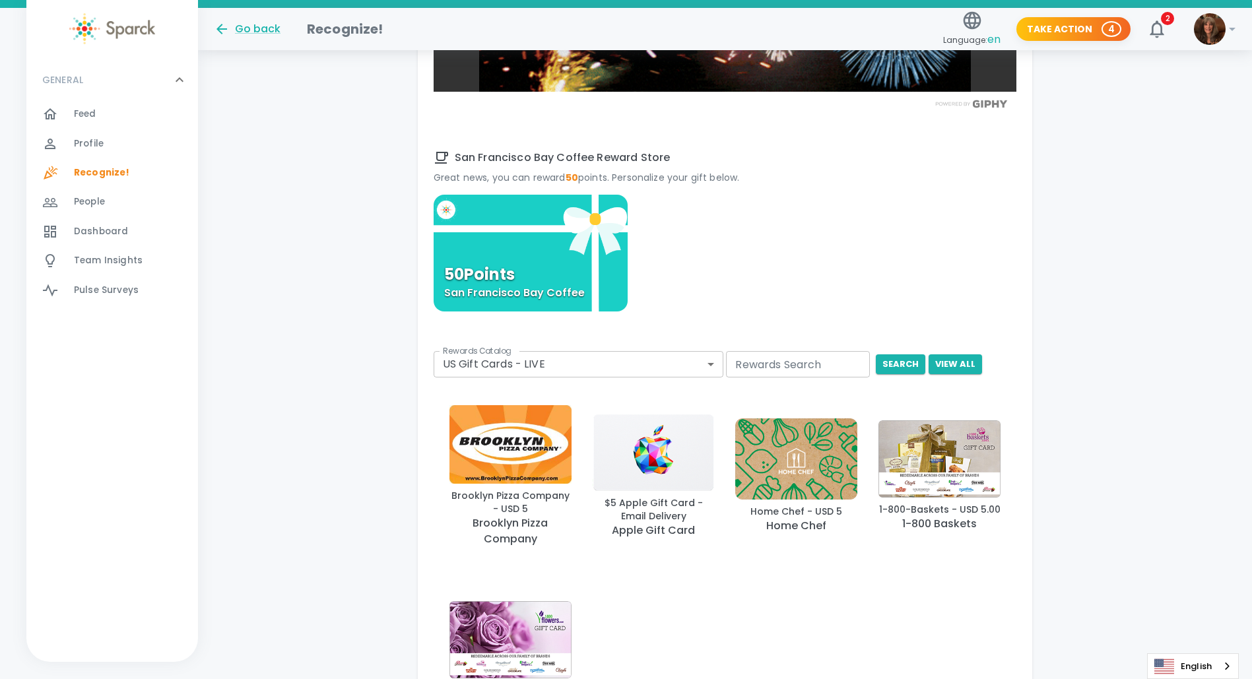
scroll to position [1112, 0]
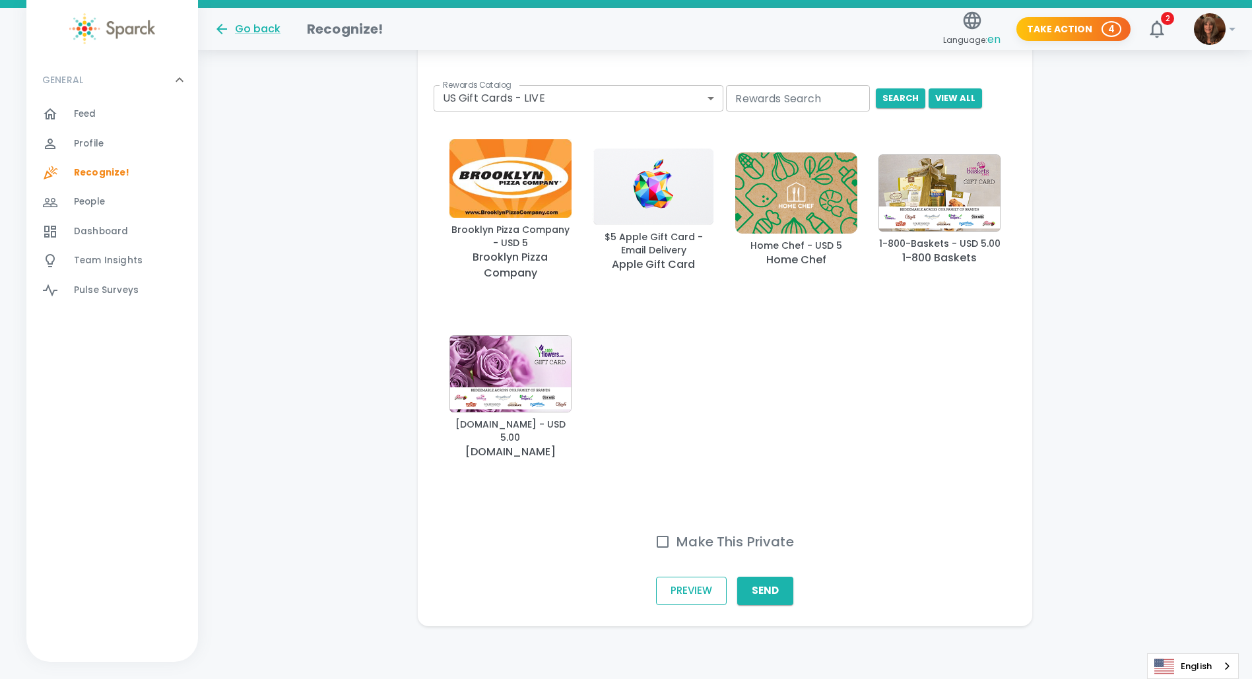
click at [688, 590] on button "Preview" at bounding box center [691, 591] width 71 height 28
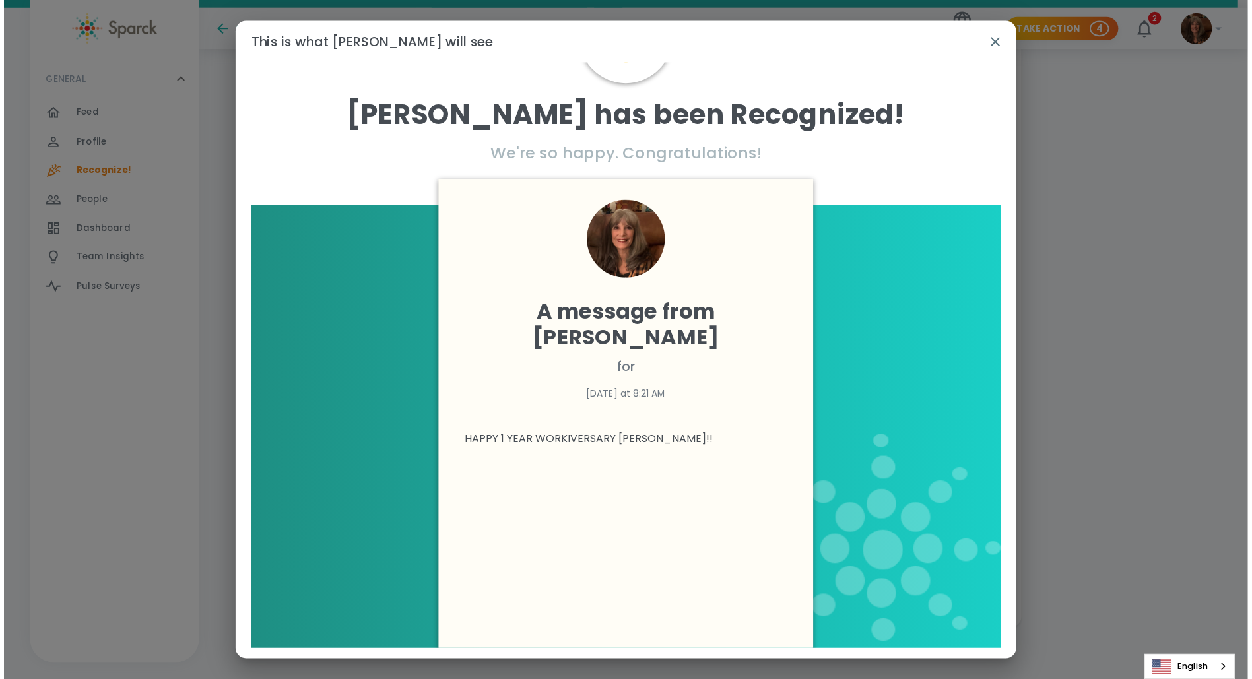
scroll to position [182, 0]
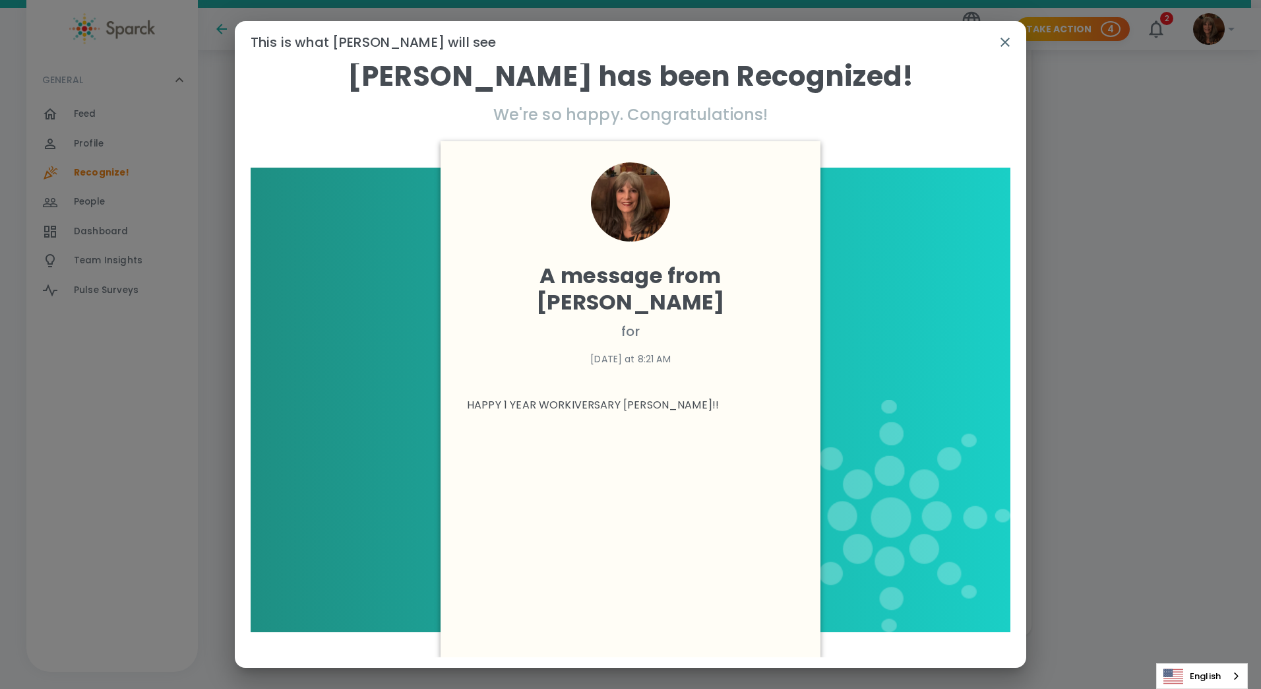
click at [1006, 36] on icon "button" at bounding box center [1006, 42] width 16 height 16
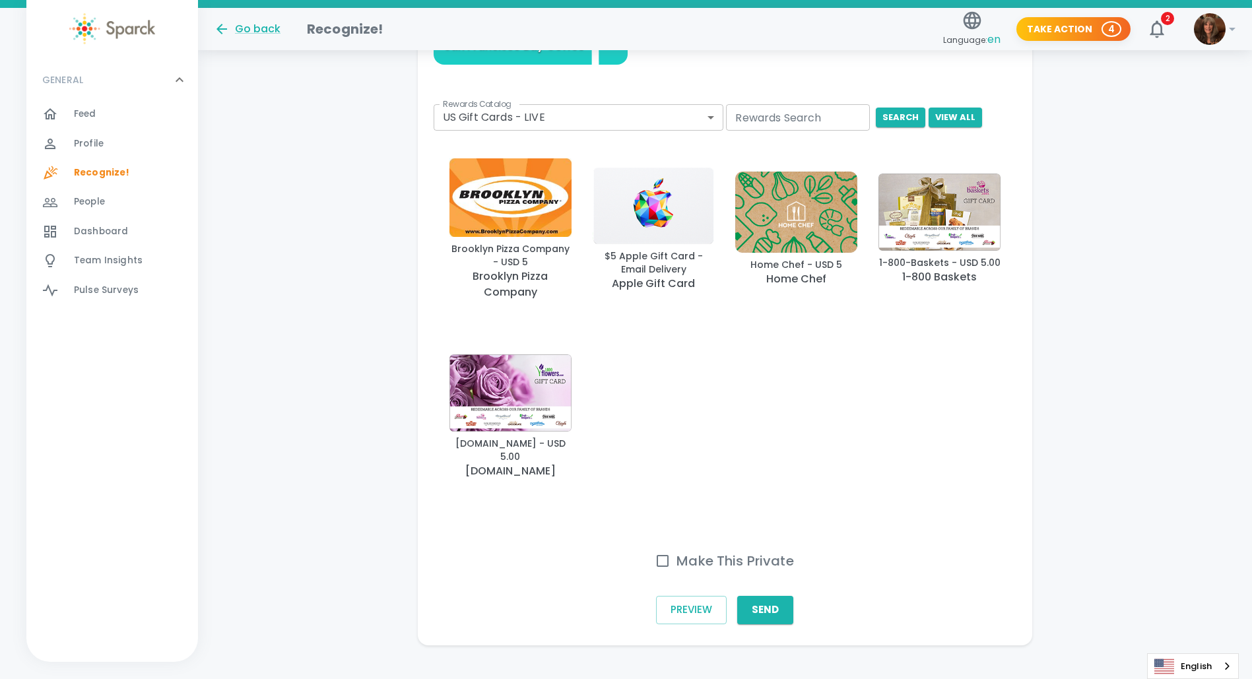
scroll to position [1112, 0]
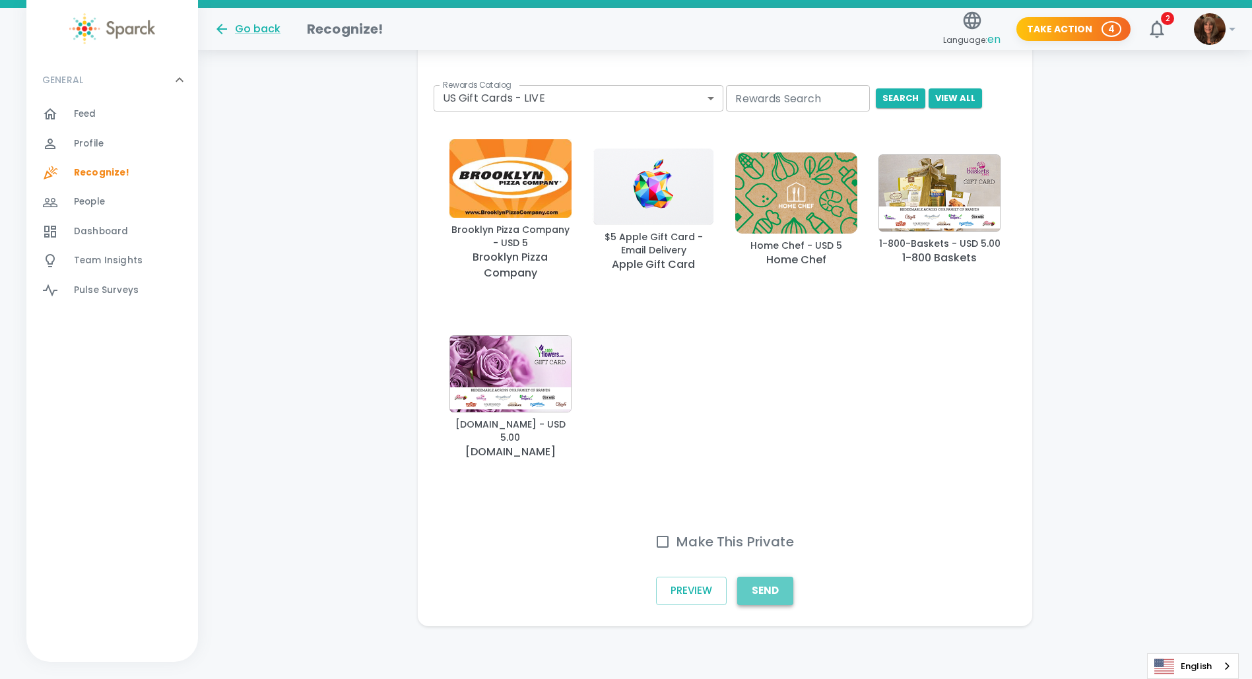
click at [765, 582] on button "Send" at bounding box center [765, 591] width 56 height 28
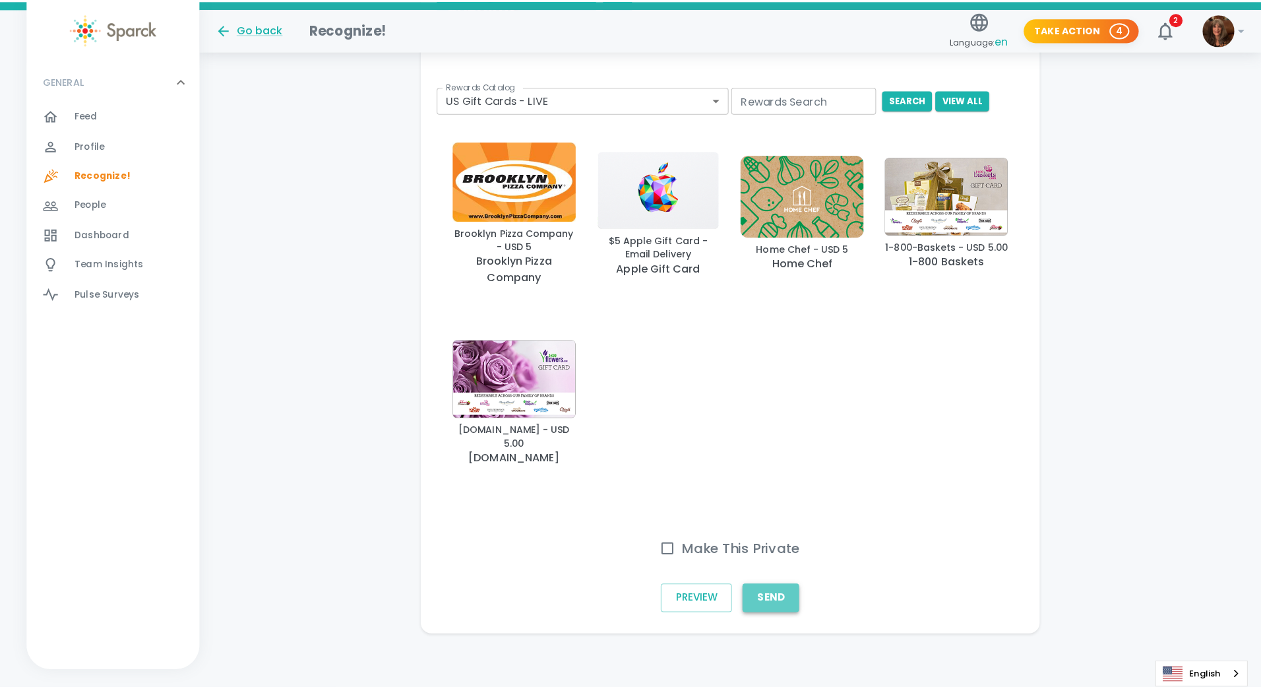
scroll to position [1102, 0]
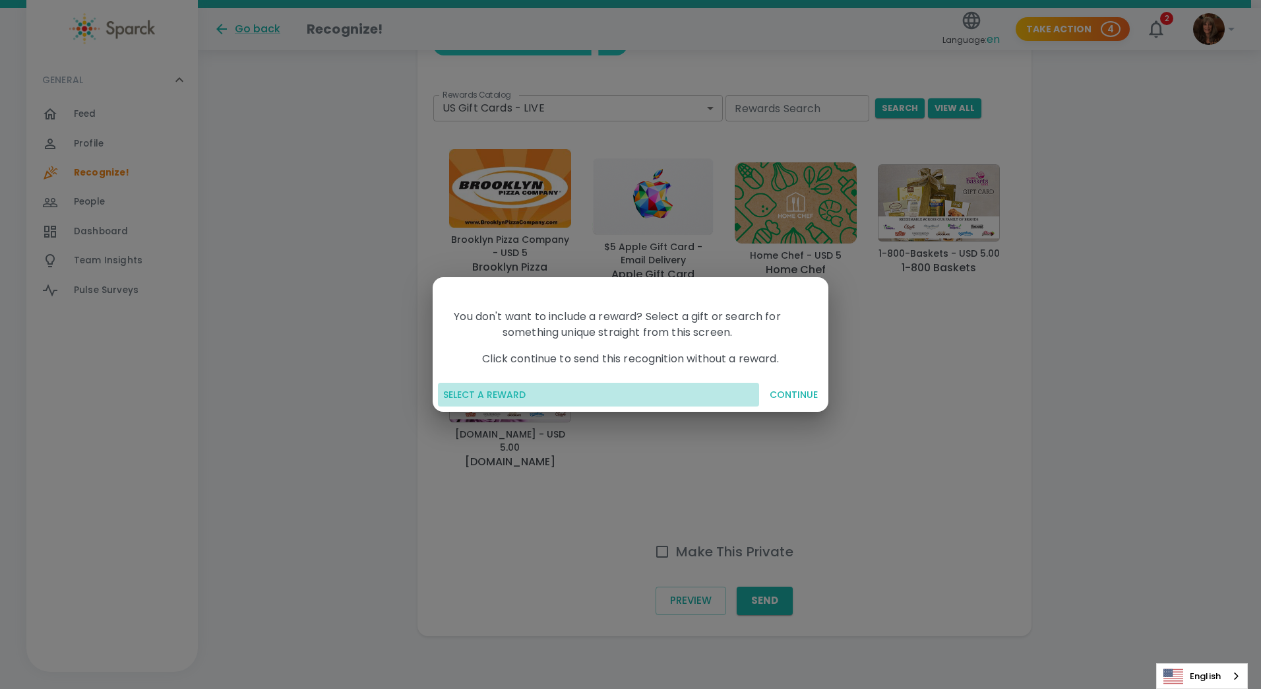
click at [500, 391] on button "SELECT A REWARD" at bounding box center [598, 395] width 321 height 24
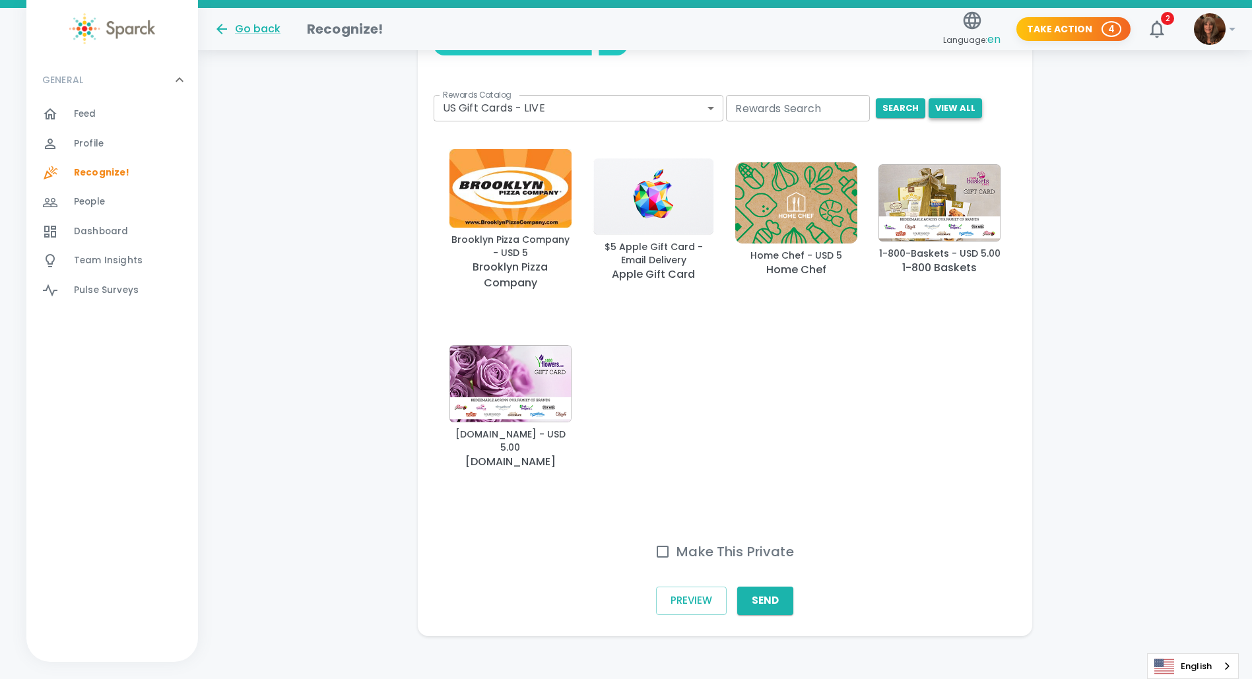
click at [955, 102] on button "View All" at bounding box center [954, 108] width 53 height 20
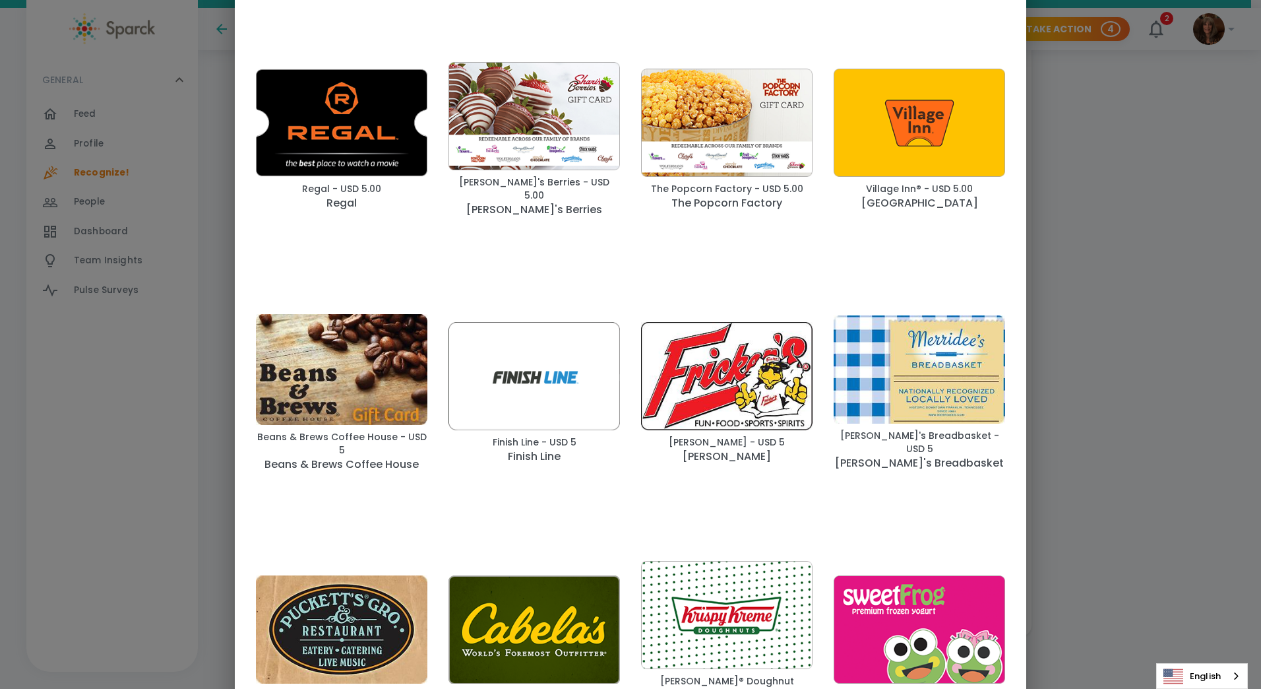
scroll to position [1301, 0]
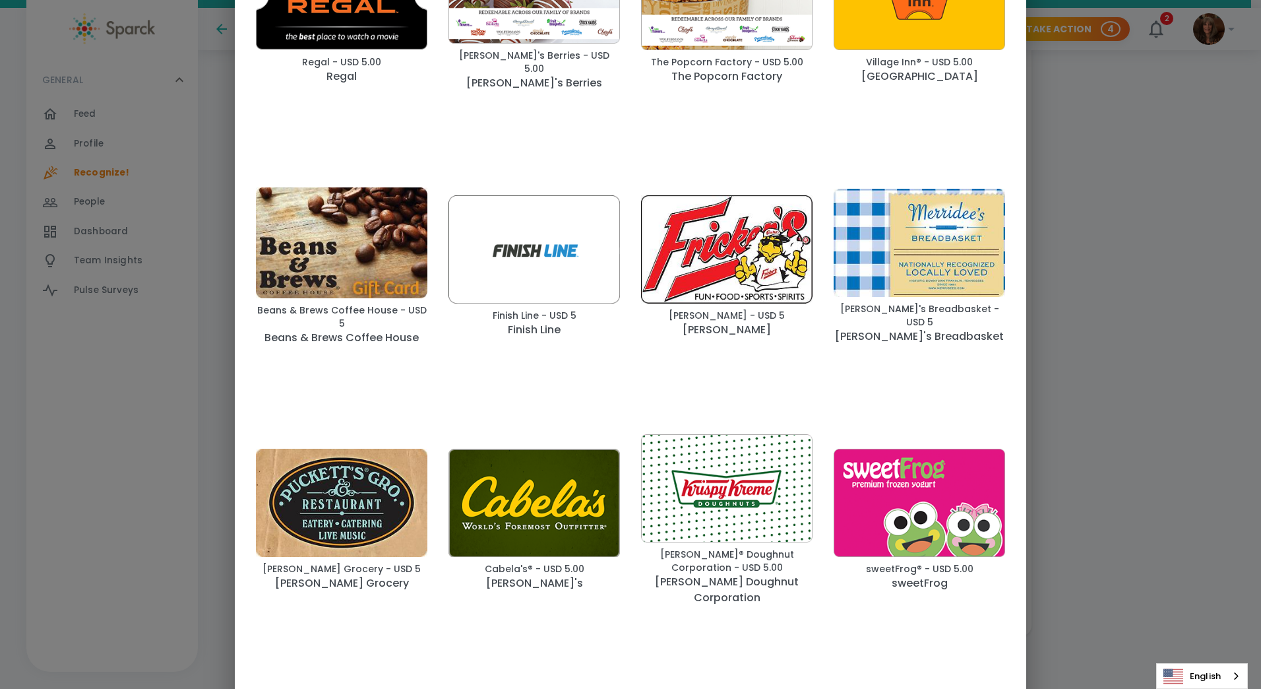
click at [720, 471] on img "button" at bounding box center [727, 488] width 172 height 109
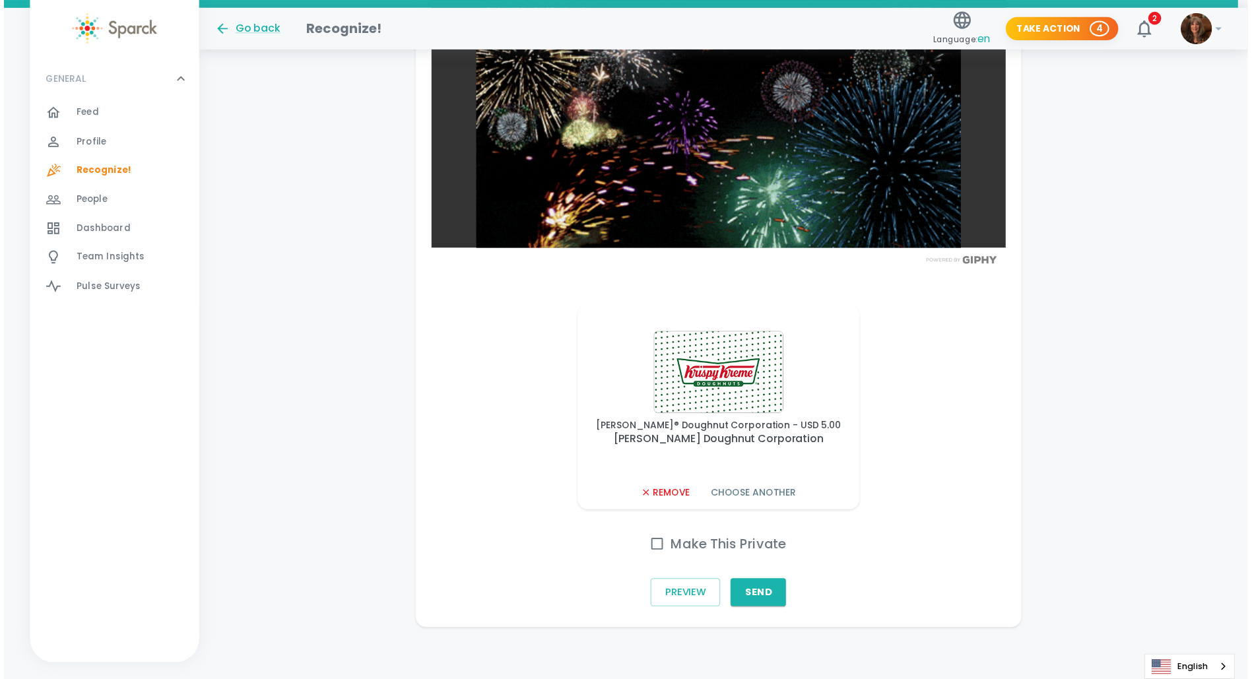
scroll to position [687, 0]
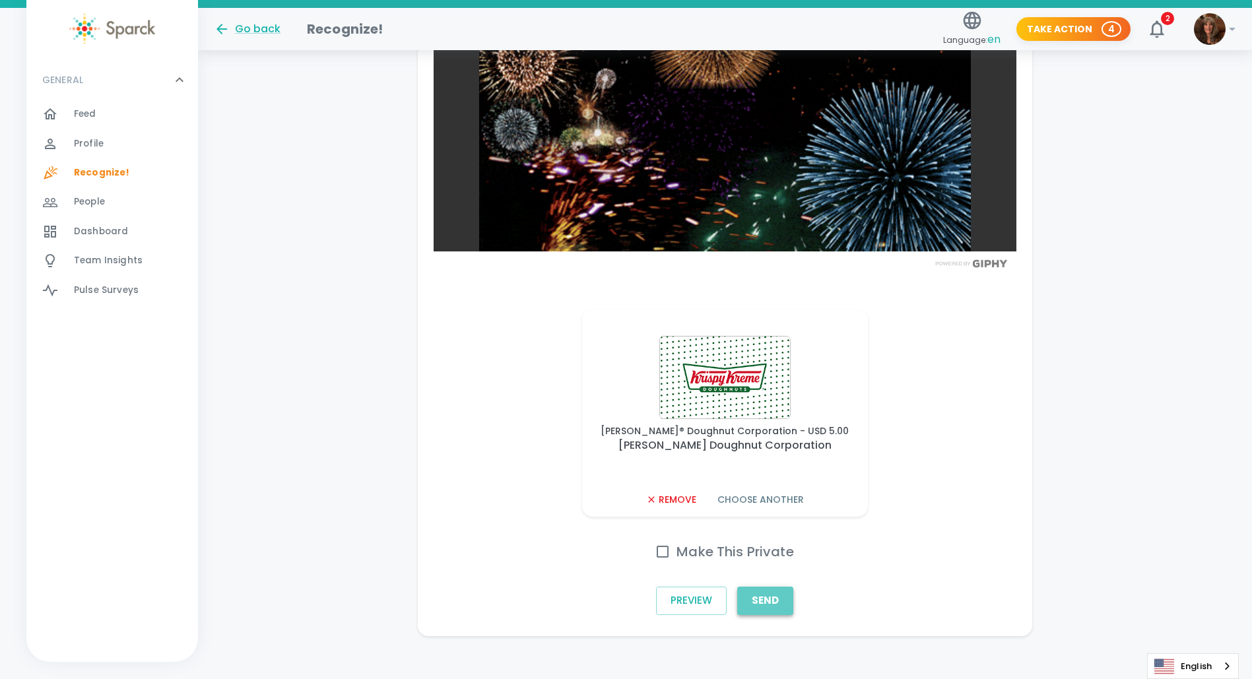
click at [763, 595] on button "Send" at bounding box center [765, 601] width 56 height 28
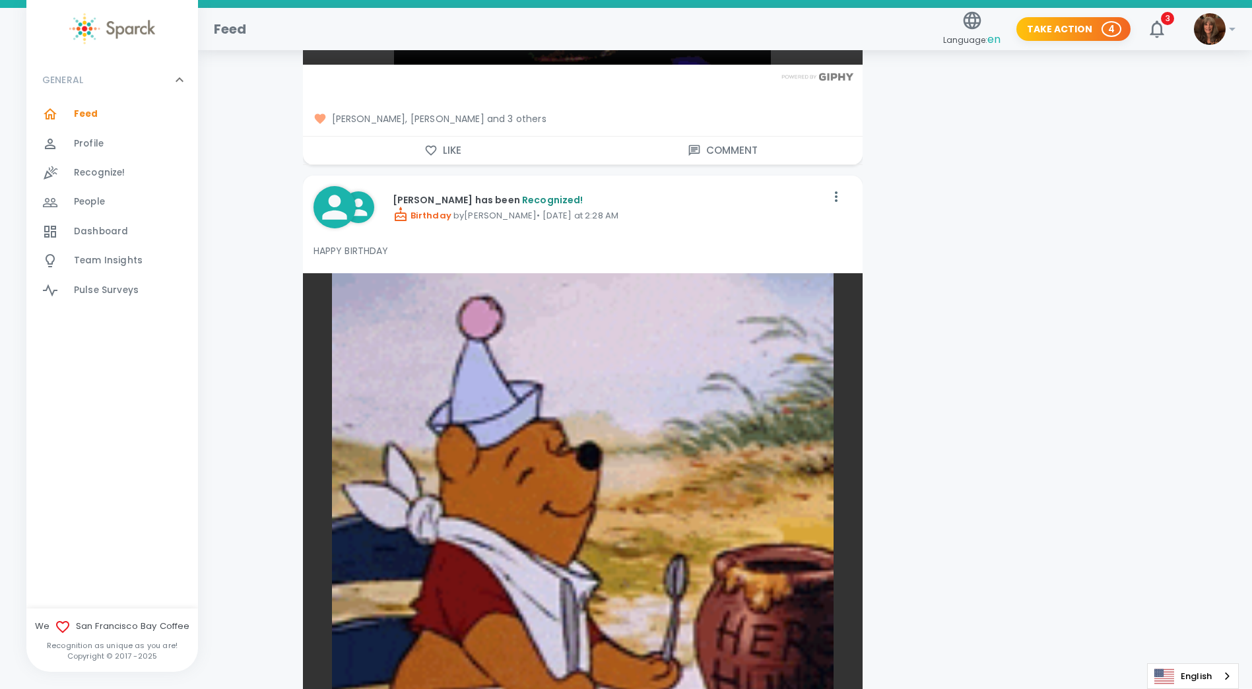
scroll to position [1583, 0]
